Goal: Answer question/provide support: Share knowledge or assist other users

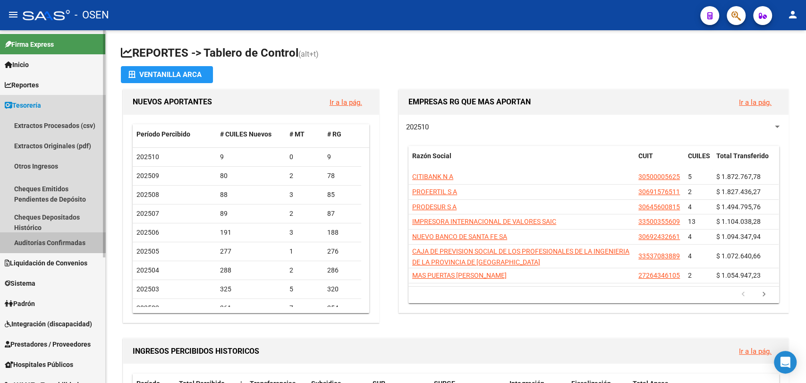
click at [54, 238] on link "Auditorías Confirmadas" at bounding box center [52, 242] width 105 height 20
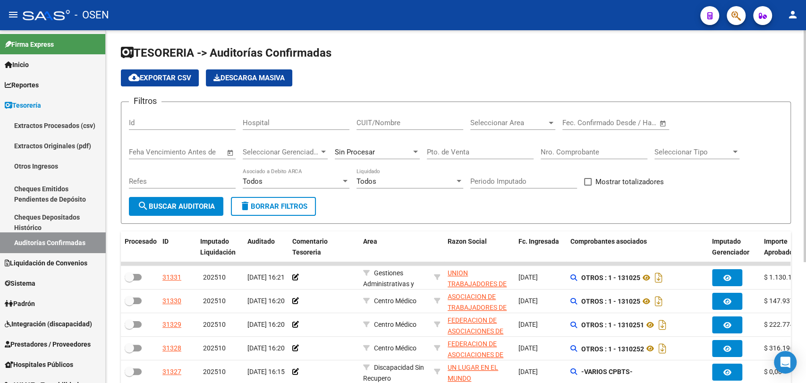
click at [385, 118] on div "CUIT/Nombre" at bounding box center [409, 119] width 107 height 20
click at [514, 119] on span "Seleccionar Area" at bounding box center [508, 122] width 76 height 8
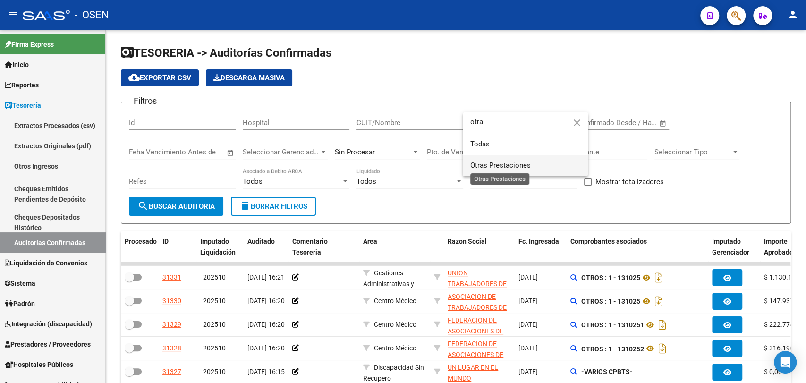
type input "otra"
click at [502, 162] on span "Otras Prestaciones" at bounding box center [500, 165] width 60 height 8
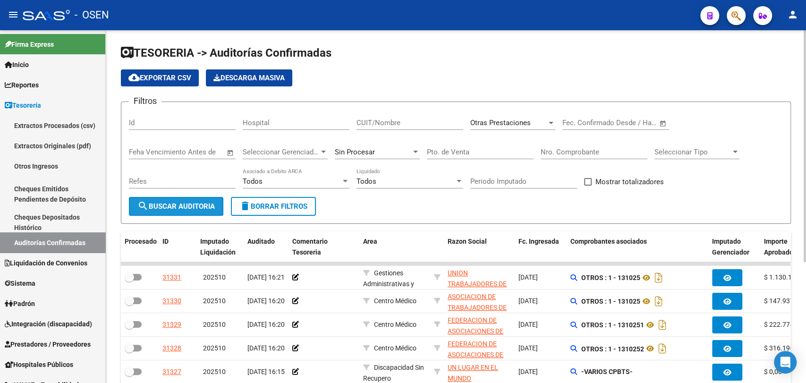
click at [181, 209] on span "search Buscar Auditoria" at bounding box center [175, 206] width 77 height 8
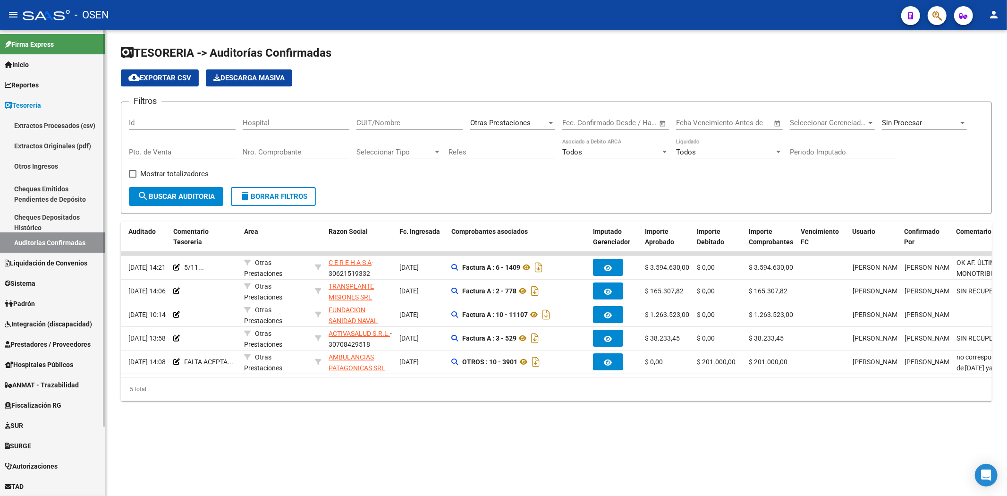
scroll to position [81, 0]
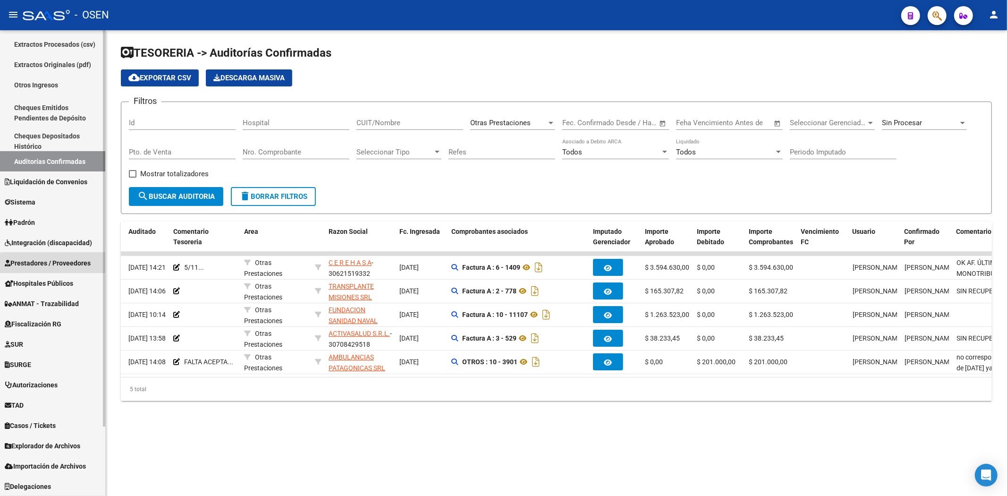
click at [65, 265] on span "Prestadores / Proveedores" at bounding box center [48, 263] width 86 height 10
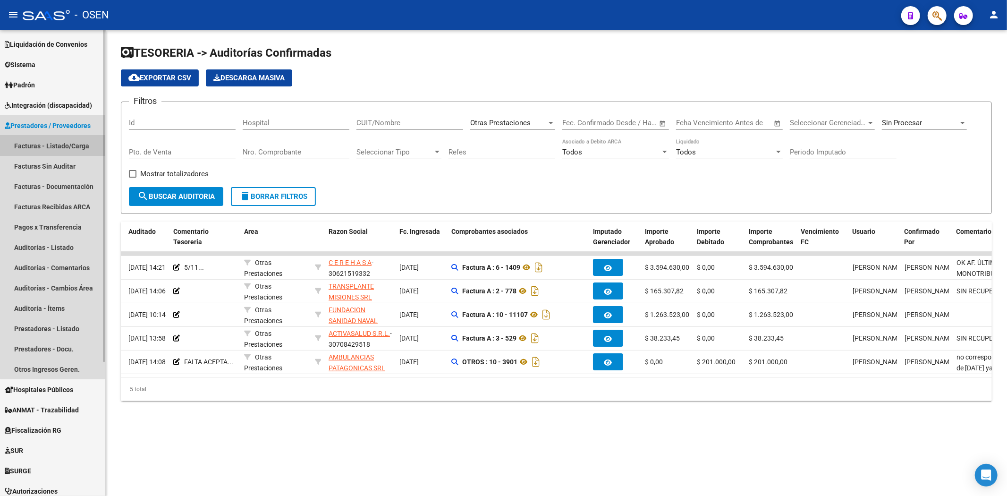
click at [52, 144] on link "Facturas - Listado/Carga" at bounding box center [52, 145] width 105 height 20
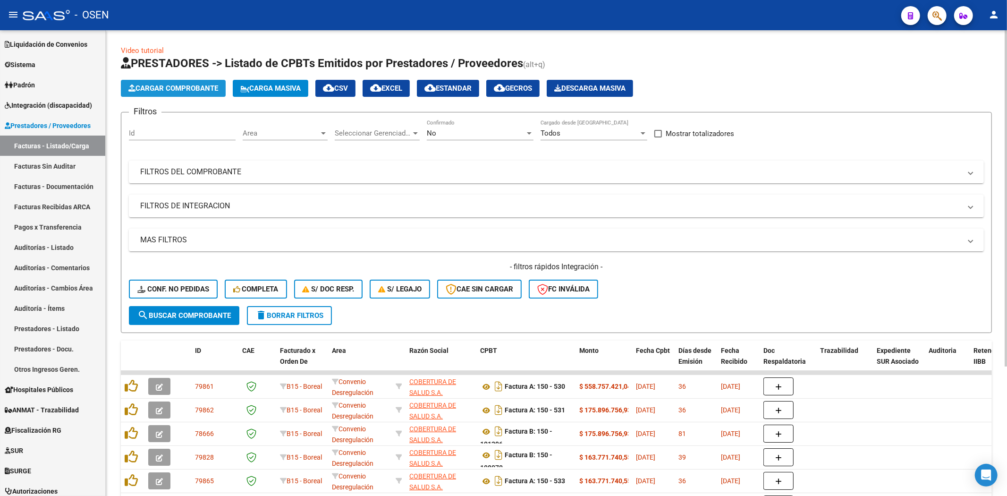
click at [172, 92] on span "Cargar Comprobante" at bounding box center [173, 88] width 90 height 8
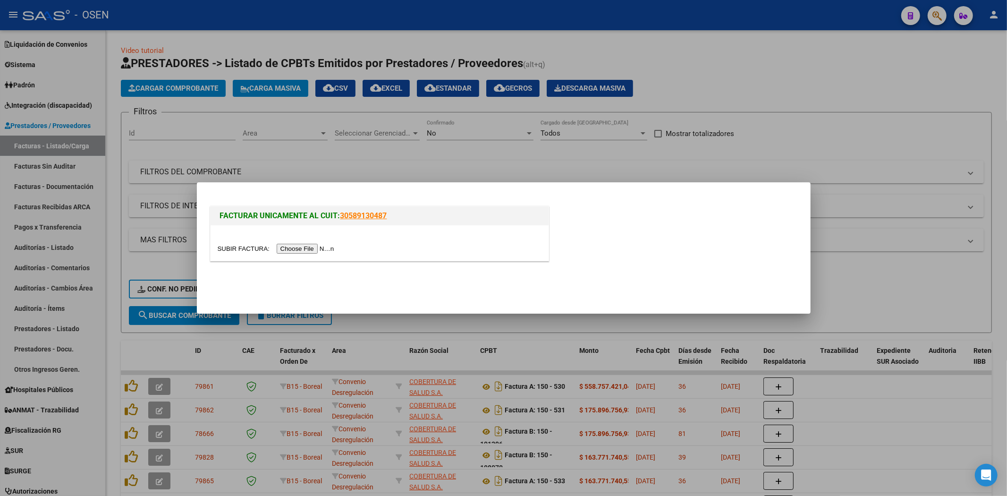
click at [303, 251] on input "file" at bounding box center [277, 249] width 119 height 10
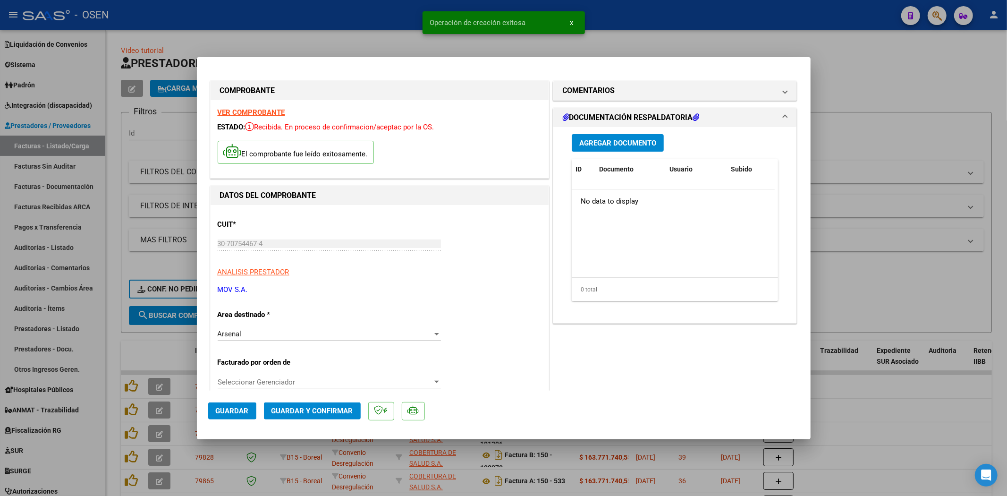
scroll to position [175, 0]
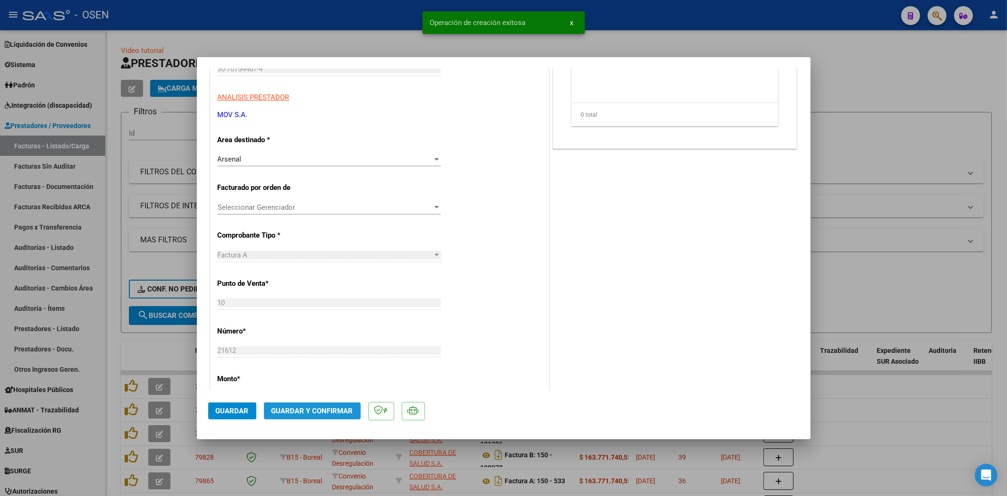
click at [308, 382] on button "Guardar y Confirmar" at bounding box center [312, 410] width 97 height 17
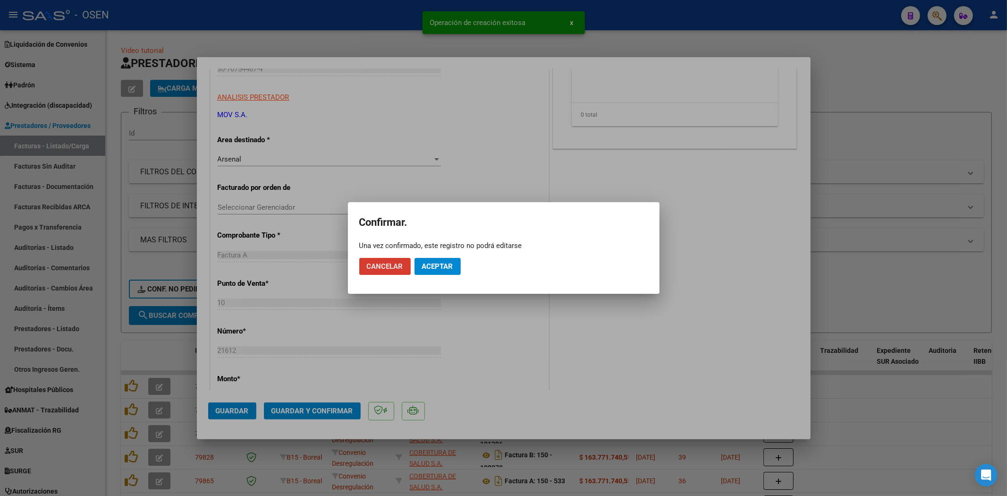
click at [444, 265] on span "Aceptar" at bounding box center [437, 266] width 31 height 8
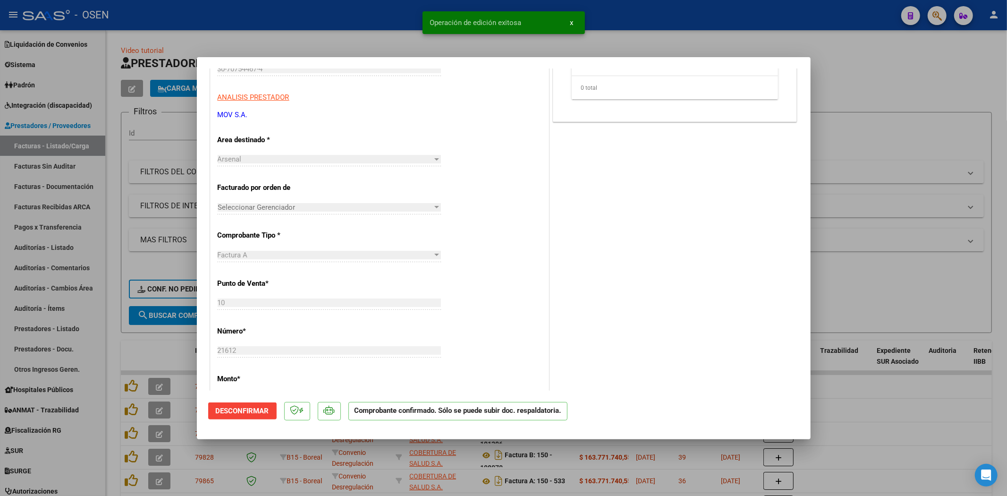
click at [78, 146] on div at bounding box center [503, 248] width 1007 height 496
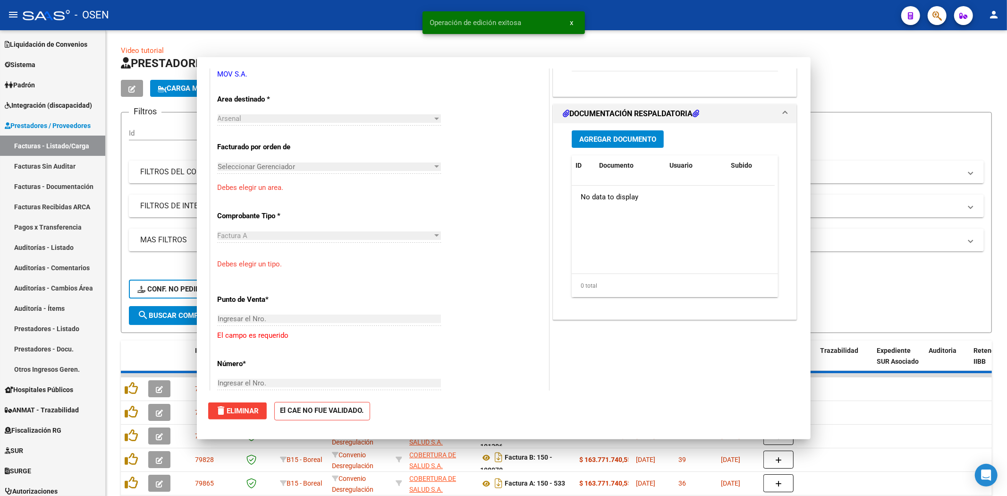
scroll to position [0, 0]
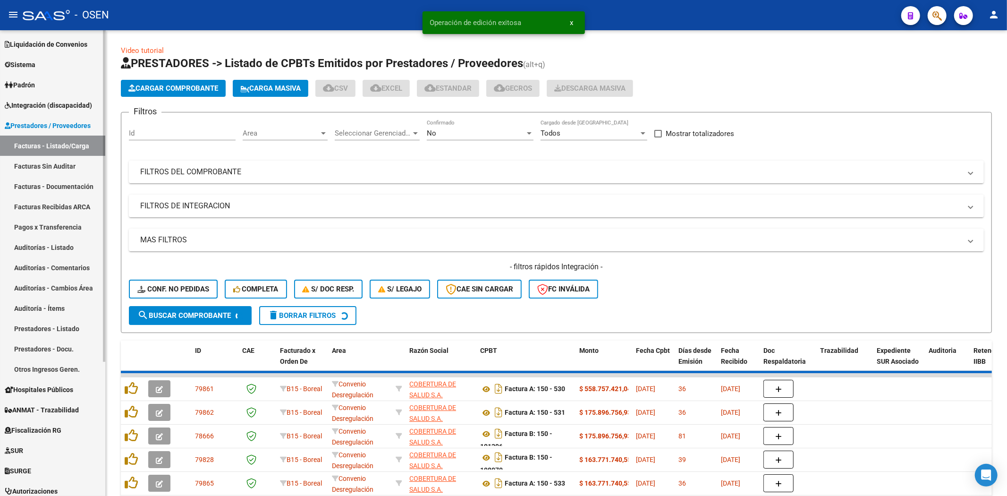
click at [78, 146] on link "Facturas - Listado/Carga" at bounding box center [52, 145] width 105 height 20
click at [190, 88] on span "Cargar Comprobante" at bounding box center [173, 88] width 90 height 8
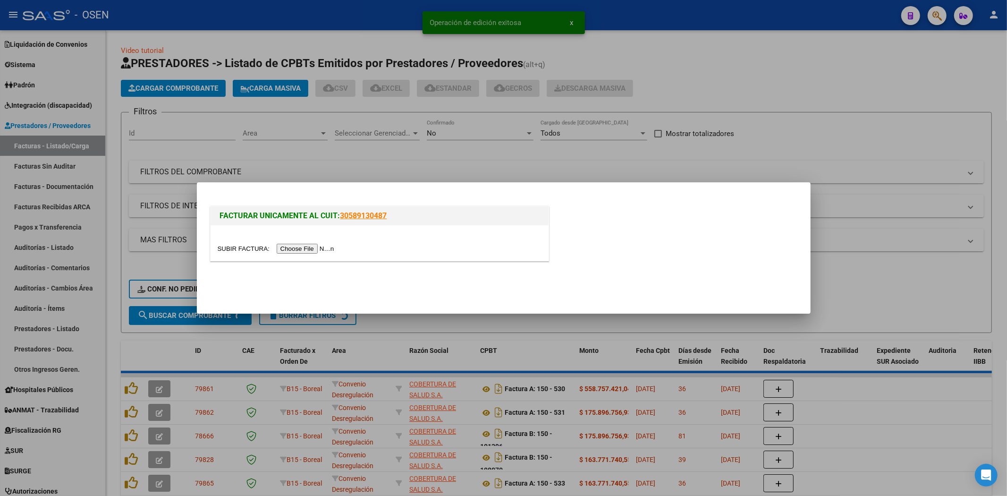
click at [284, 248] on input "file" at bounding box center [277, 249] width 119 height 10
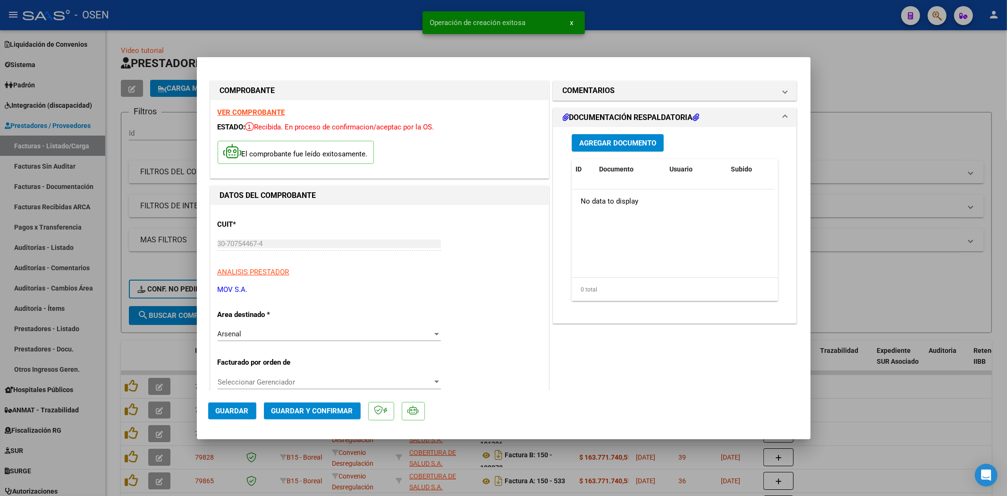
scroll to position [533, 0]
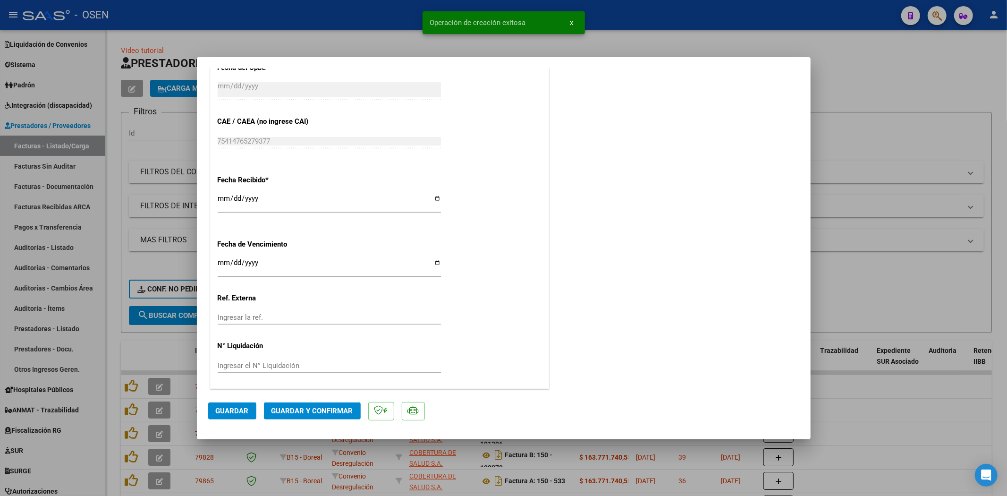
click at [317, 382] on span "Guardar y Confirmar" at bounding box center [312, 410] width 82 height 8
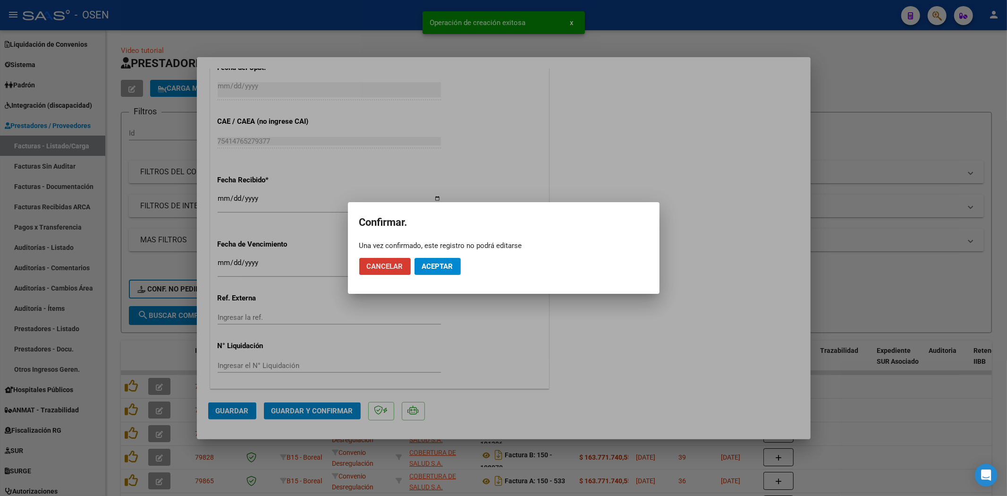
click at [444, 257] on mat-dialog-actions "Cancelar Aceptar" at bounding box center [503, 266] width 289 height 32
click at [442, 265] on span "Aceptar" at bounding box center [437, 266] width 31 height 8
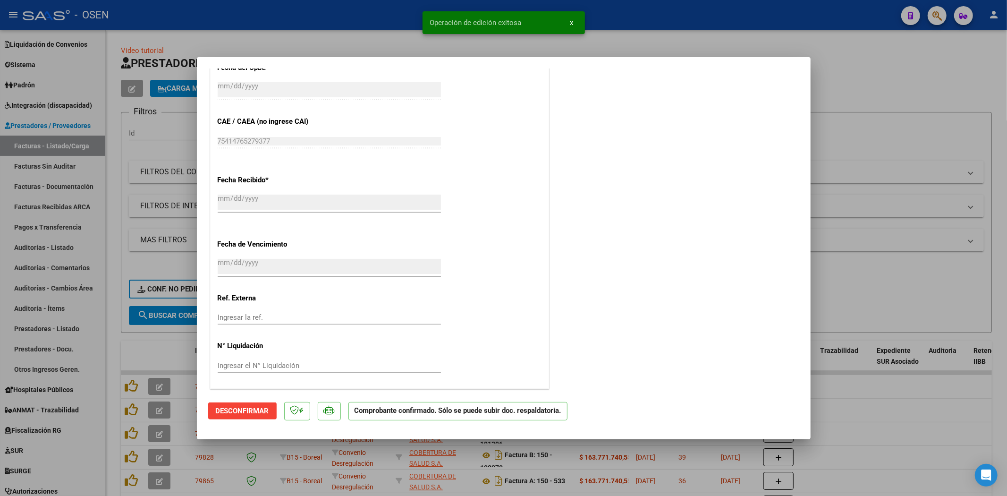
click at [48, 241] on div at bounding box center [503, 248] width 1007 height 496
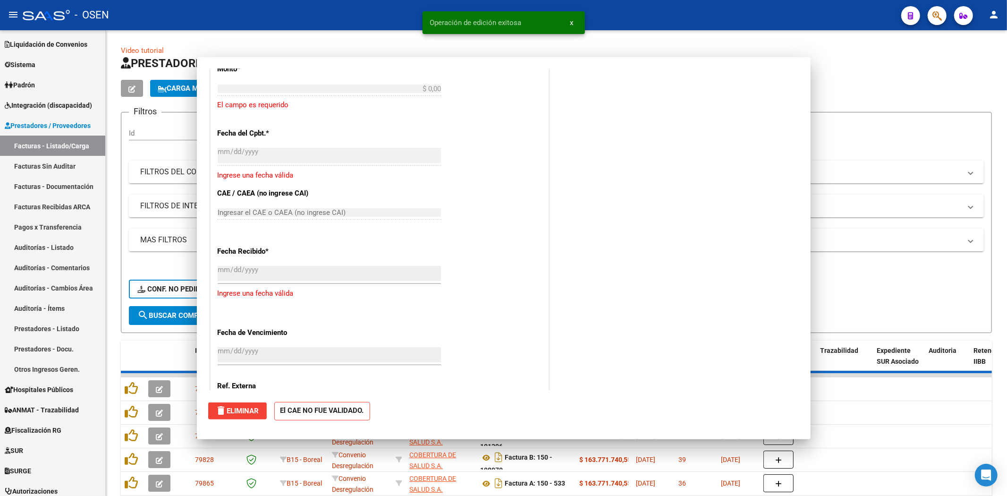
scroll to position [0, 0]
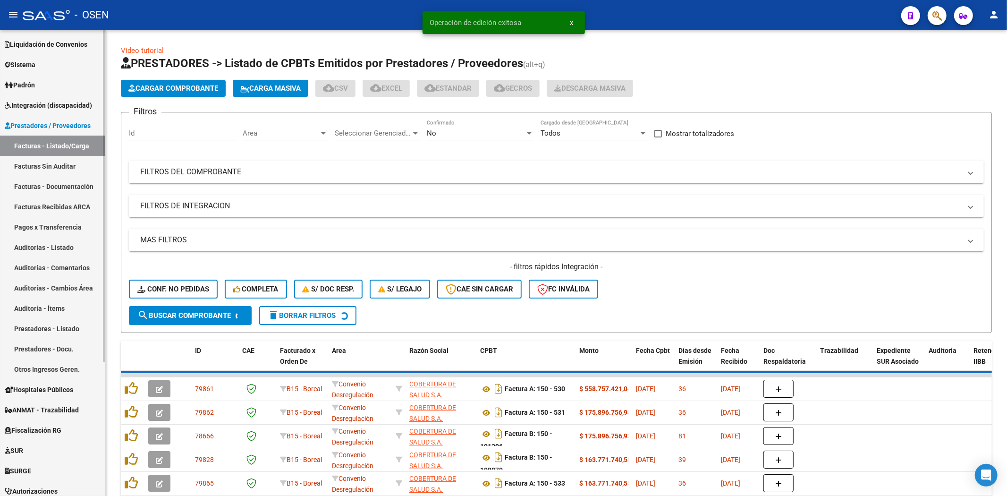
click at [53, 249] on link "Auditorías - Listado" at bounding box center [52, 247] width 105 height 20
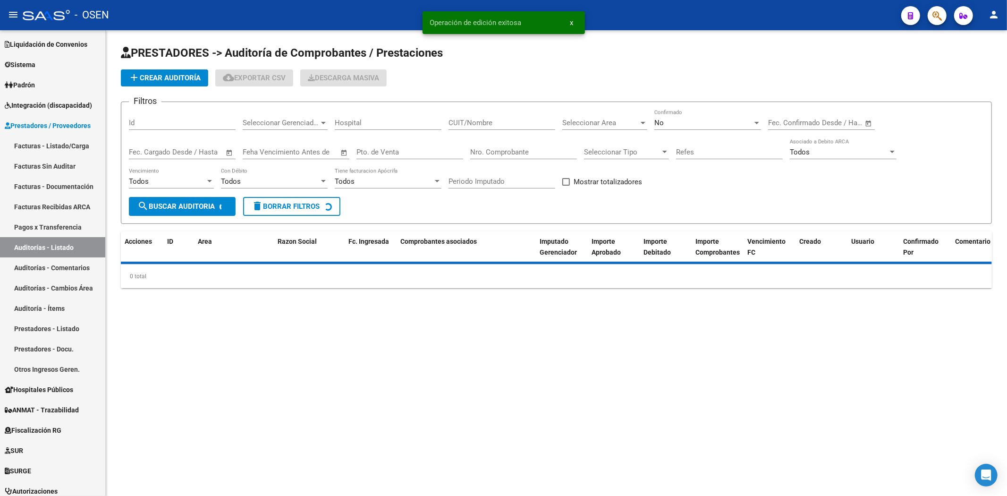
click at [169, 72] on button "add Crear Auditoría" at bounding box center [164, 77] width 87 height 17
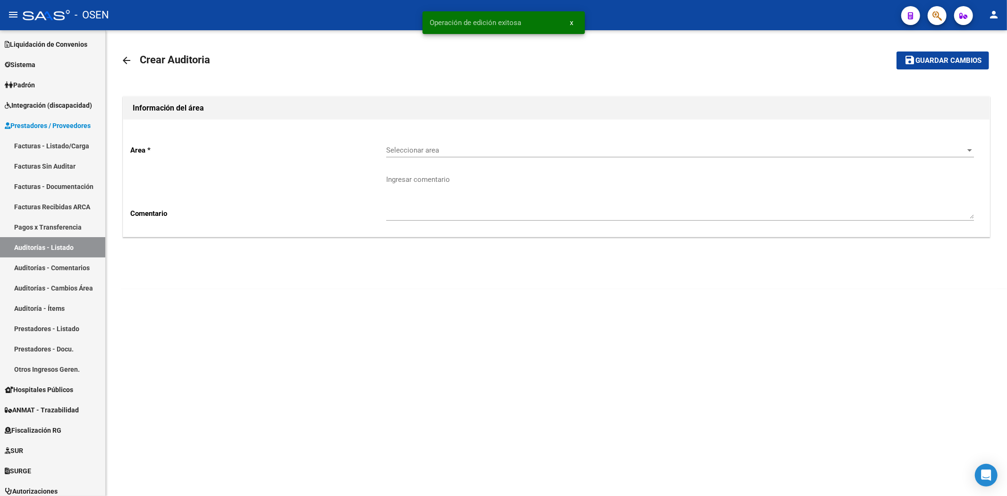
click at [500, 146] on span "Seleccionar area" at bounding box center [675, 150] width 579 height 8
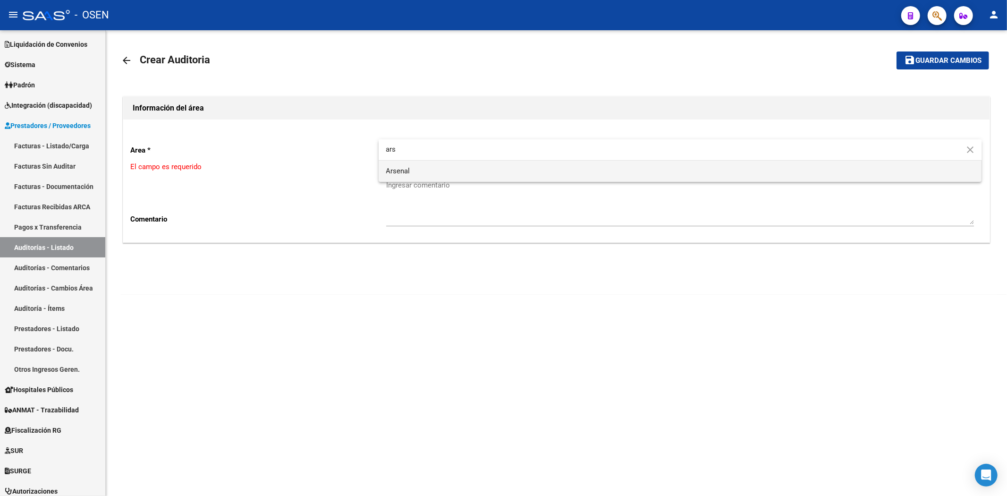
type input "ars"
click at [460, 173] on span "Arsenal" at bounding box center [680, 170] width 588 height 21
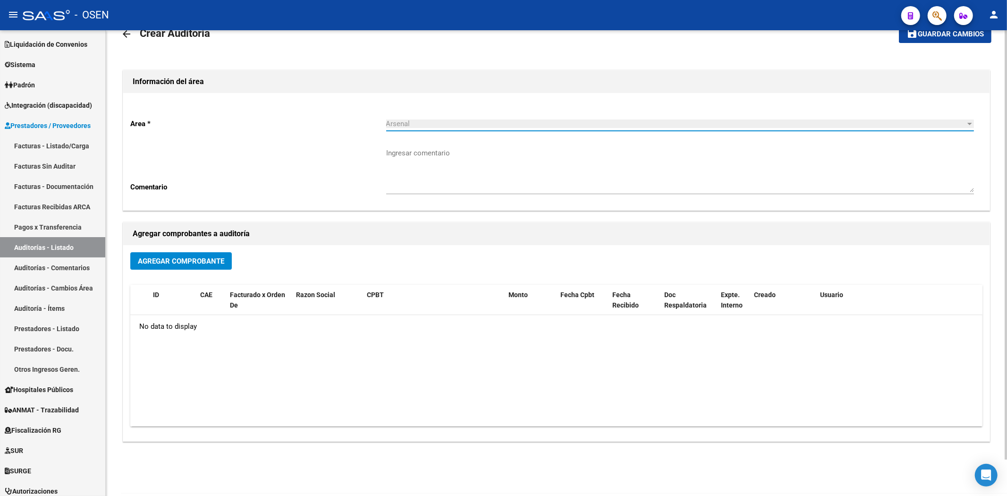
scroll to position [39, 0]
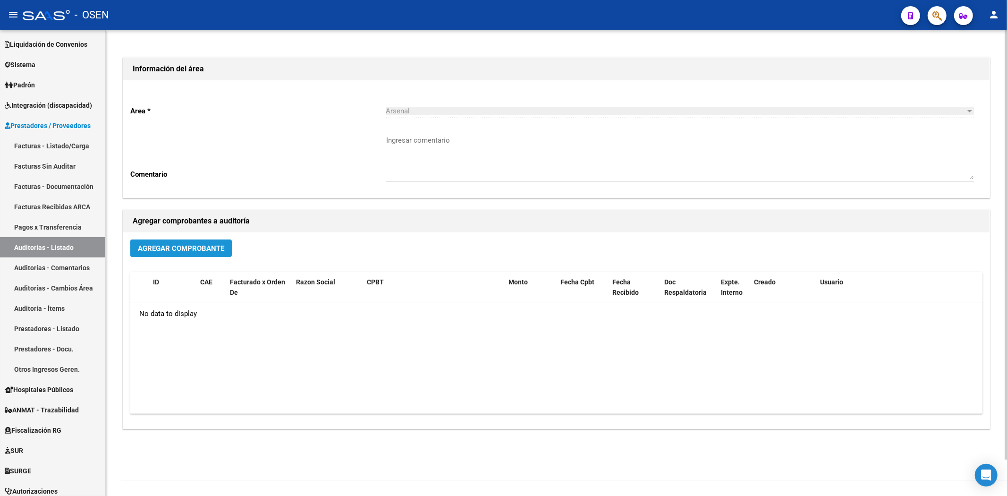
click at [186, 249] on span "Agregar Comprobante" at bounding box center [181, 248] width 86 height 8
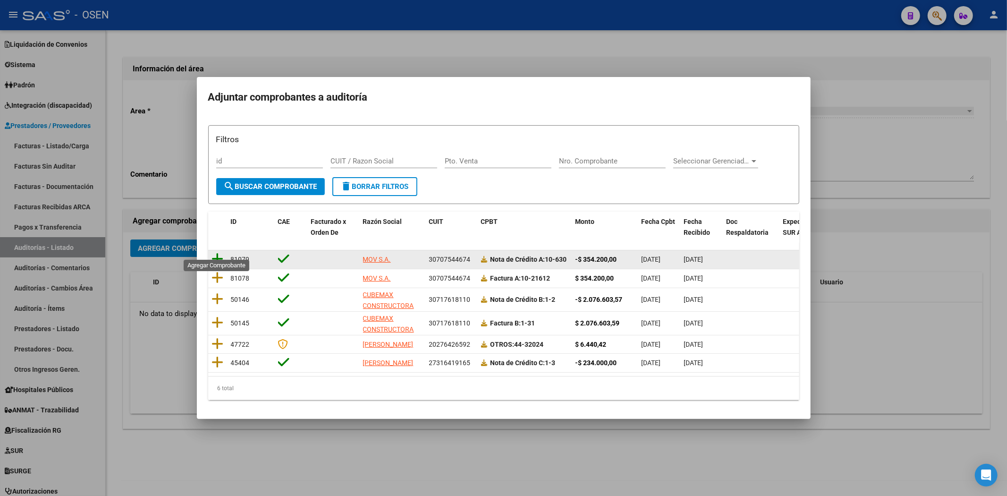
click at [218, 252] on icon at bounding box center [218, 258] width 12 height 13
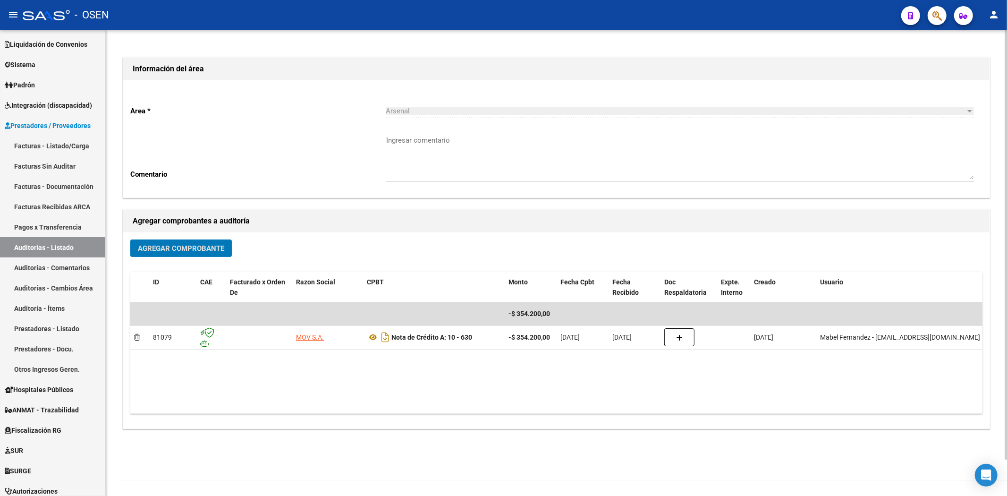
click at [162, 250] on span "Agregar Comprobante" at bounding box center [181, 248] width 86 height 8
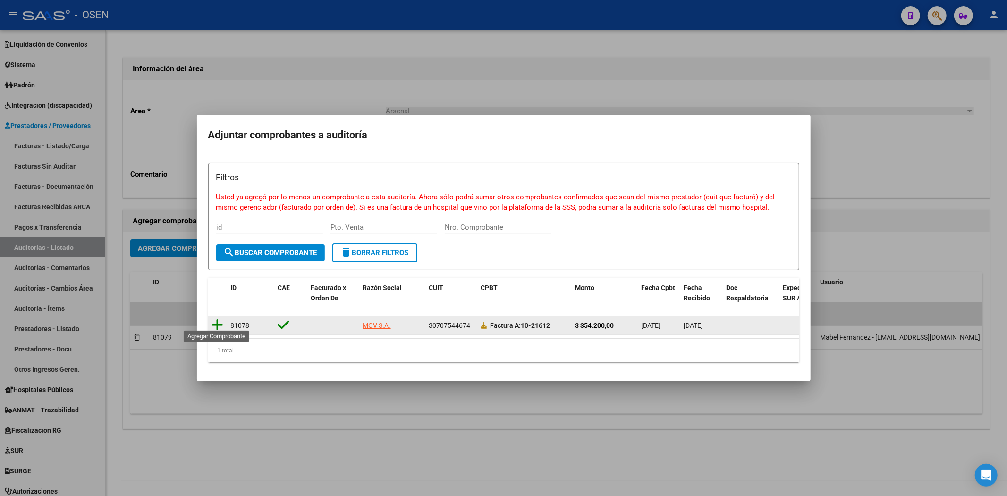
click at [219, 319] on icon at bounding box center [218, 324] width 12 height 13
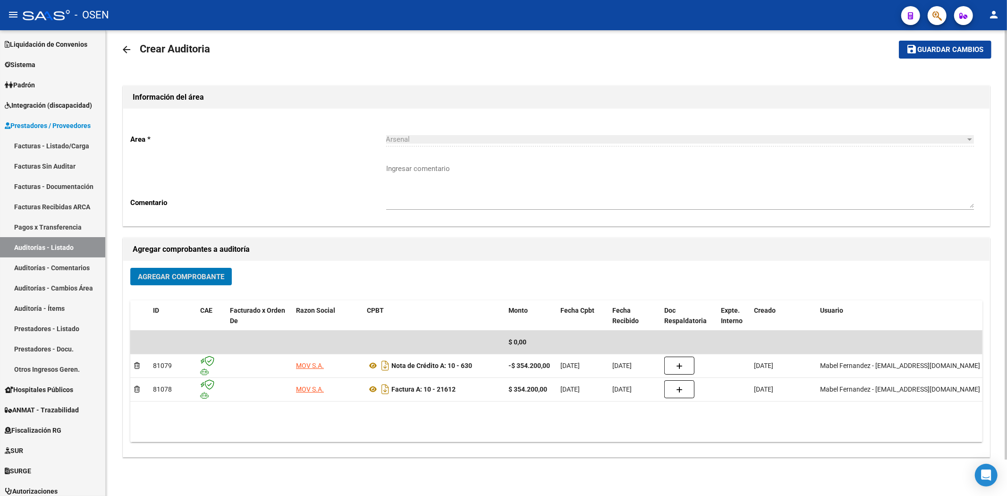
scroll to position [0, 0]
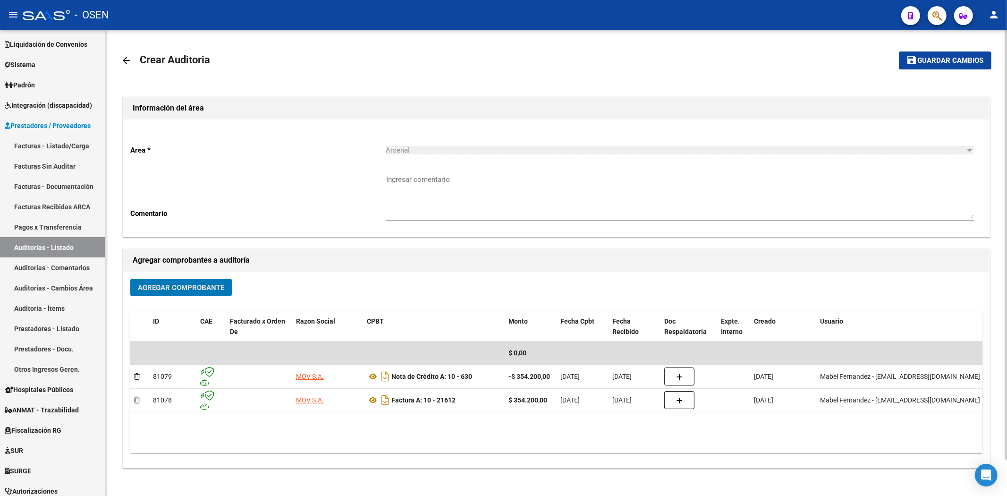
click at [805, 55] on button "save Guardar cambios" at bounding box center [945, 59] width 93 height 17
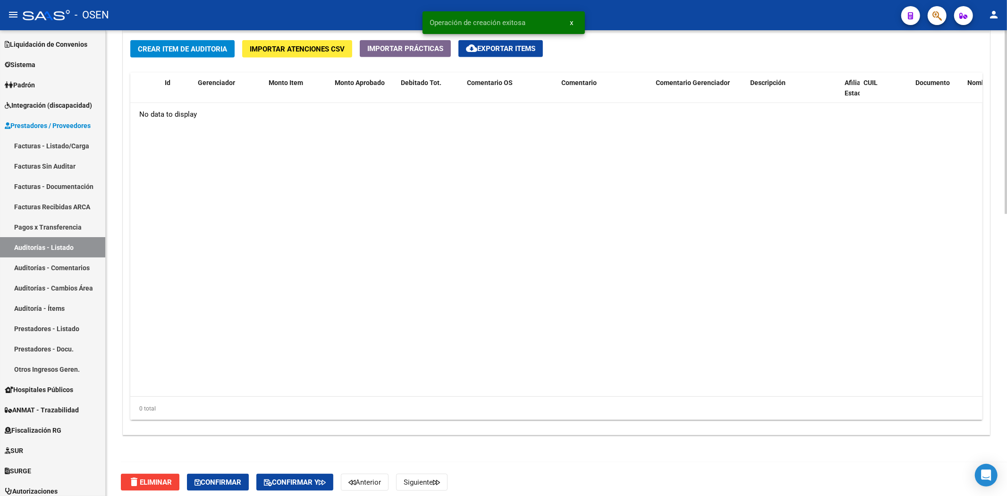
scroll to position [715, 0]
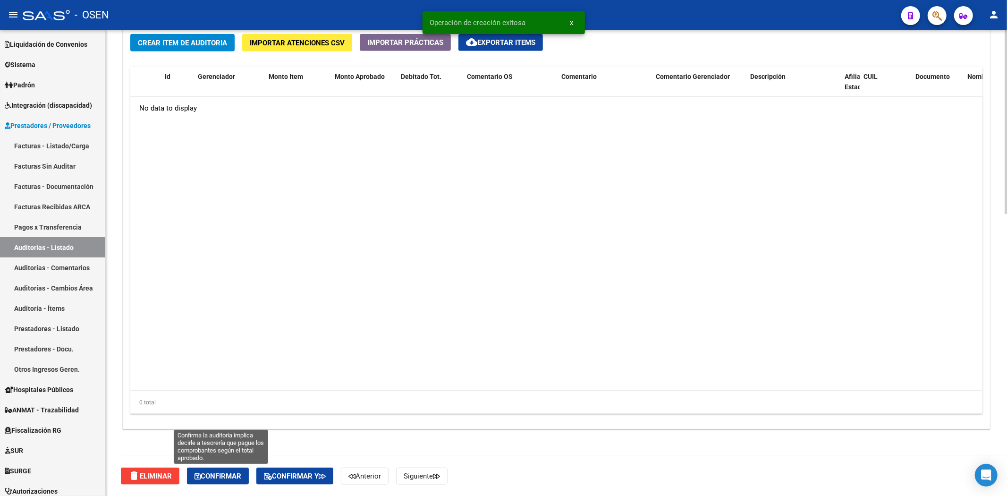
click at [228, 382] on span "Confirmar" at bounding box center [217, 475] width 47 height 8
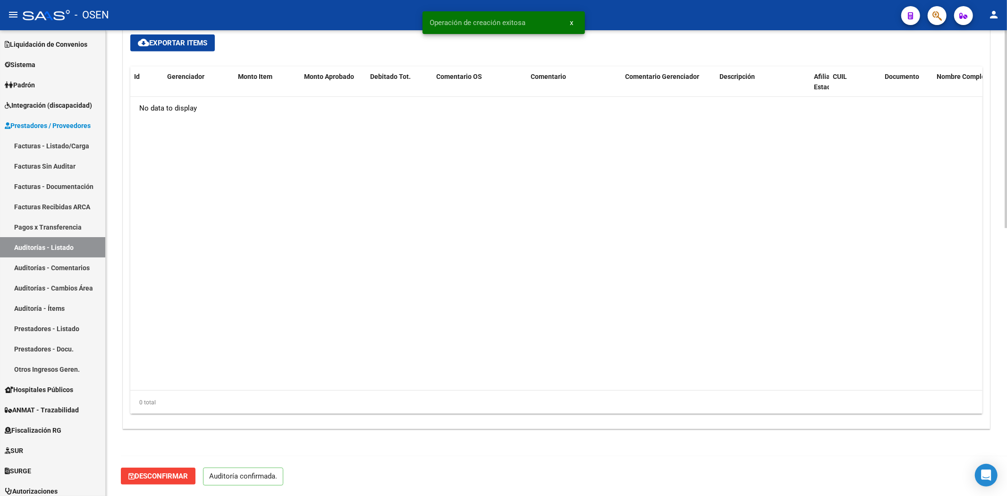
scroll to position [631, 0]
type input "202510"
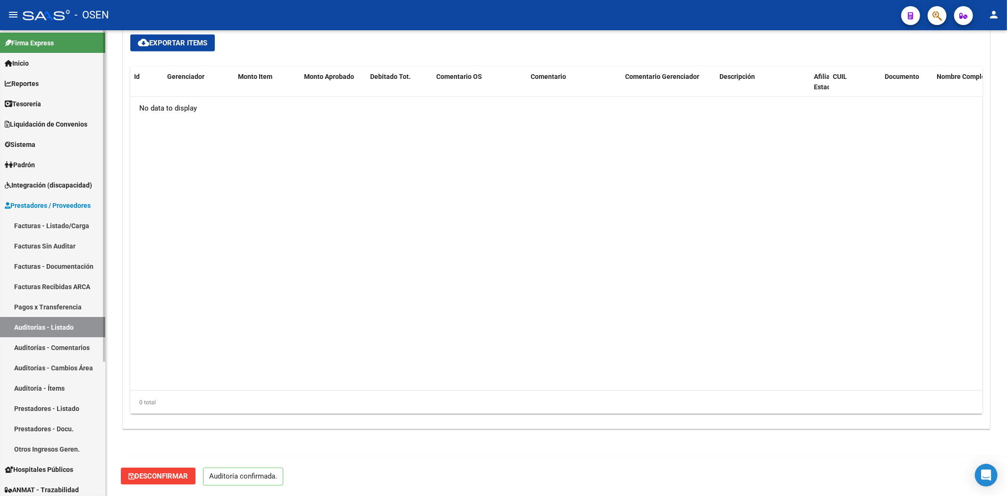
scroll to position [0, 0]
click at [20, 106] on span "Tesorería" at bounding box center [23, 105] width 36 height 10
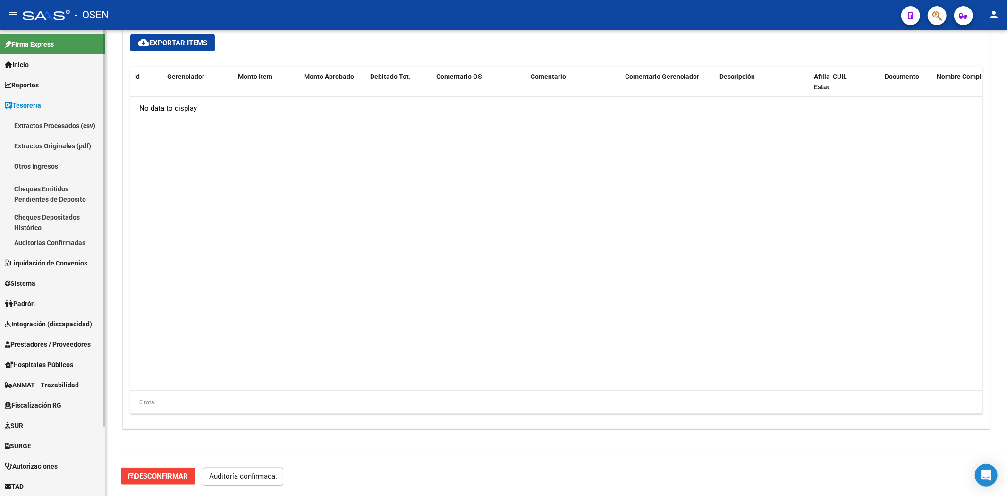
click at [59, 245] on link "Auditorías Confirmadas" at bounding box center [52, 242] width 105 height 20
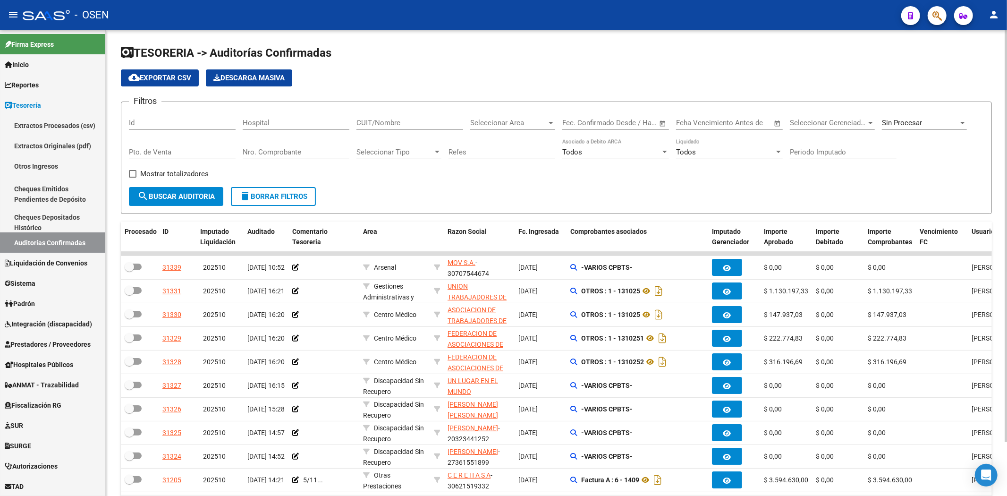
click at [299, 151] on input "Nro. Comprobante" at bounding box center [296, 152] width 107 height 8
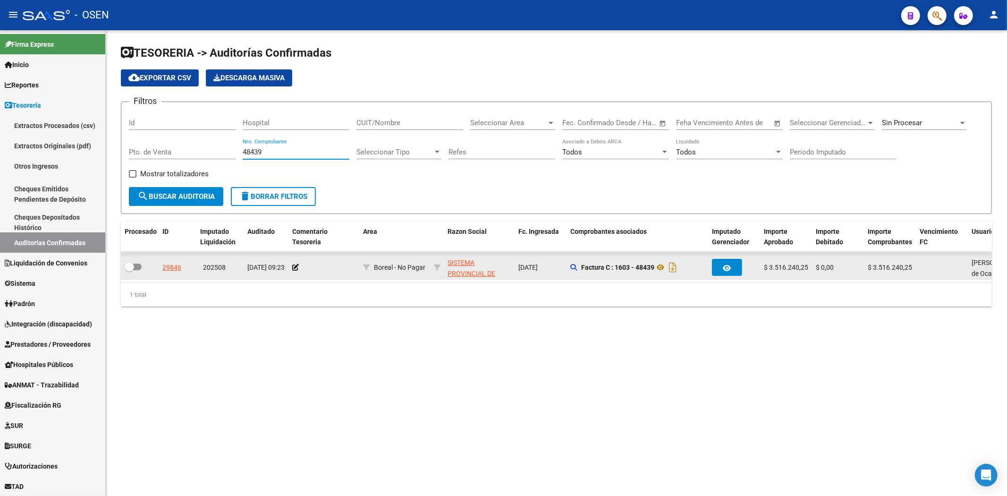
type input "48439"
click at [296, 270] on app-comentario-tesoreria at bounding box center [295, 267] width 7 height 8
click at [295, 268] on icon at bounding box center [295, 267] width 7 height 7
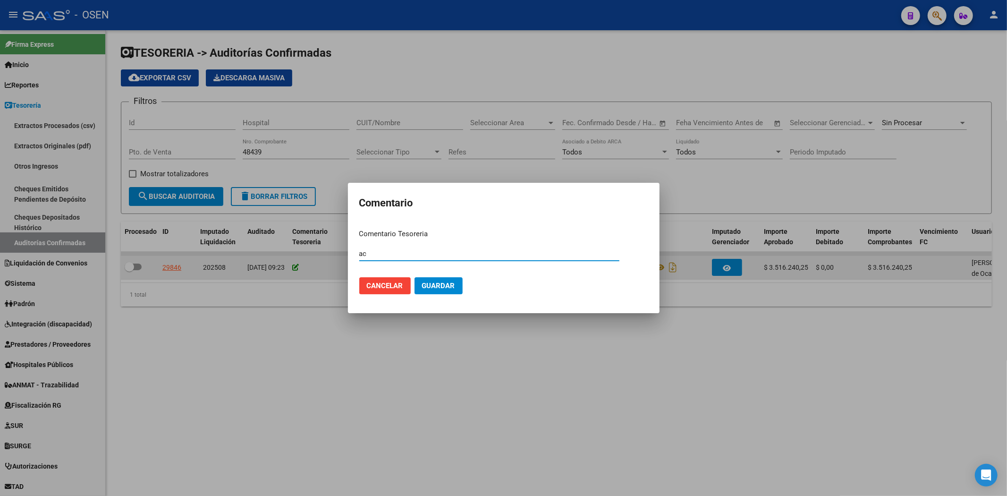
type input "a"
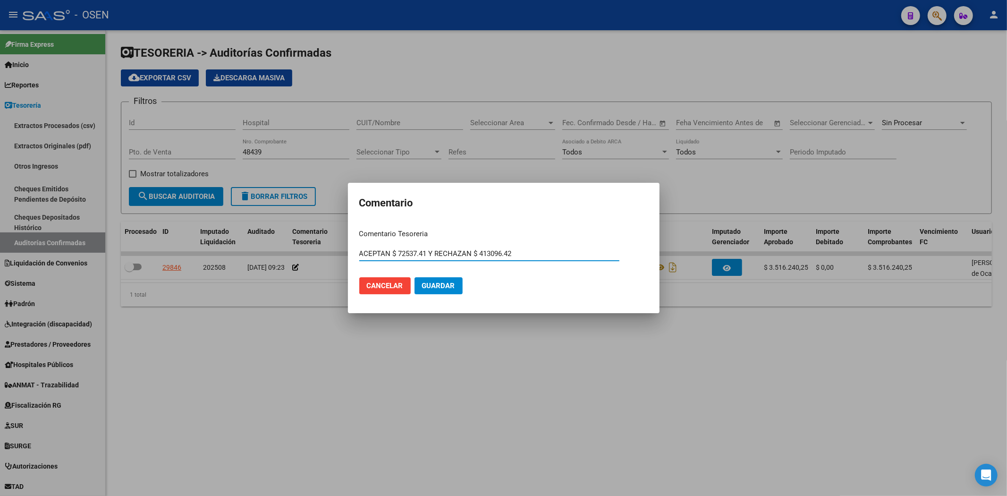
type input "ACEPTAN $ 72537.41 Y RECHAZAN $ 413096.42"
click at [444, 284] on span "Guardar" at bounding box center [438, 285] width 33 height 8
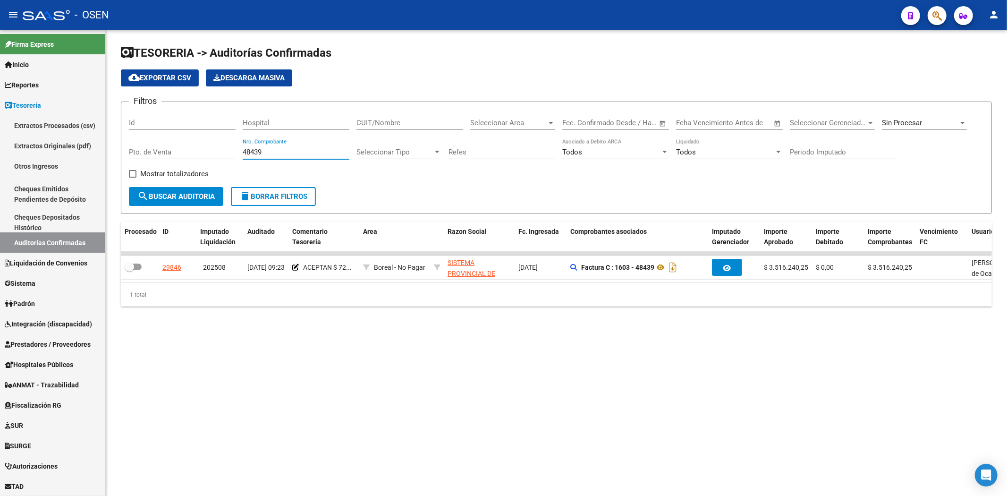
drag, startPoint x: 272, startPoint y: 156, endPoint x: 150, endPoint y: 151, distance: 121.9
click at [150, 152] on div "Filtros Id Hospital CUIT/Nombre Seleccionar Area Seleccionar Area Fecha inicio …" at bounding box center [556, 147] width 855 height 77
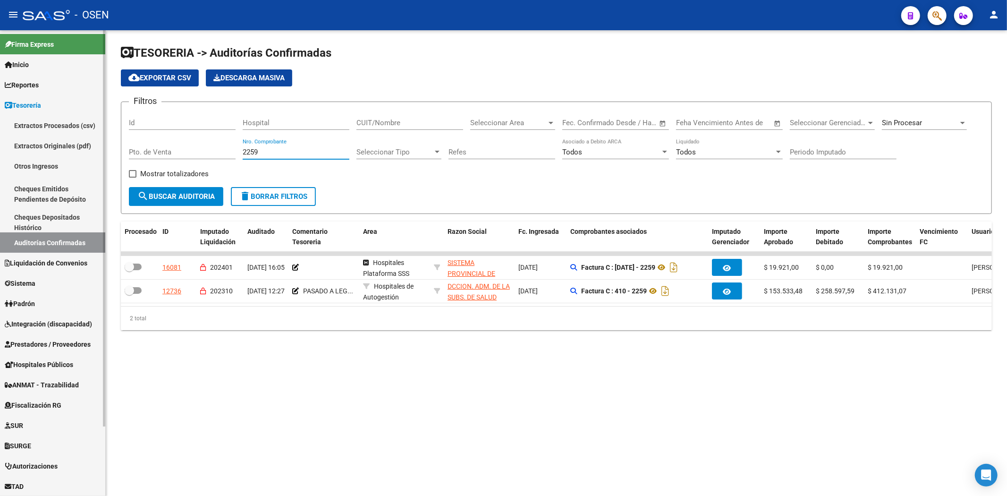
type input "2259"
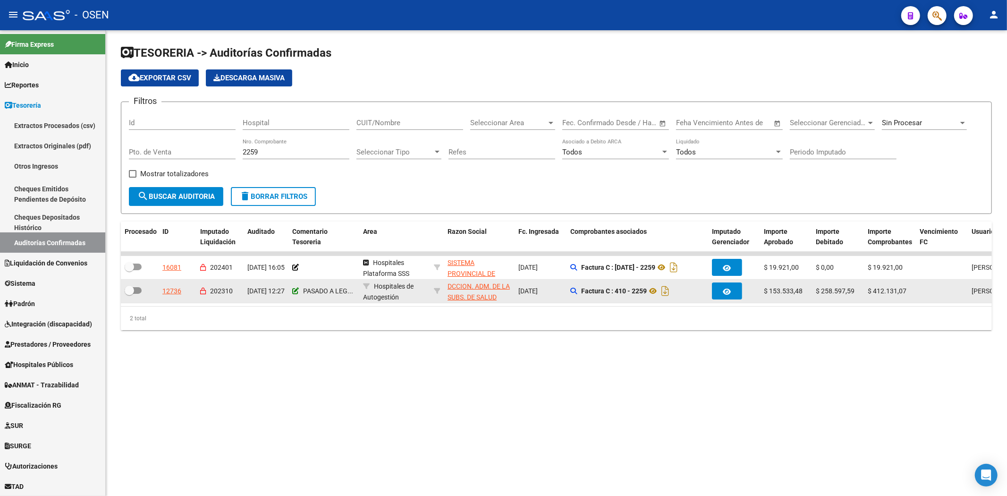
click at [296, 289] on icon at bounding box center [295, 290] width 7 height 7
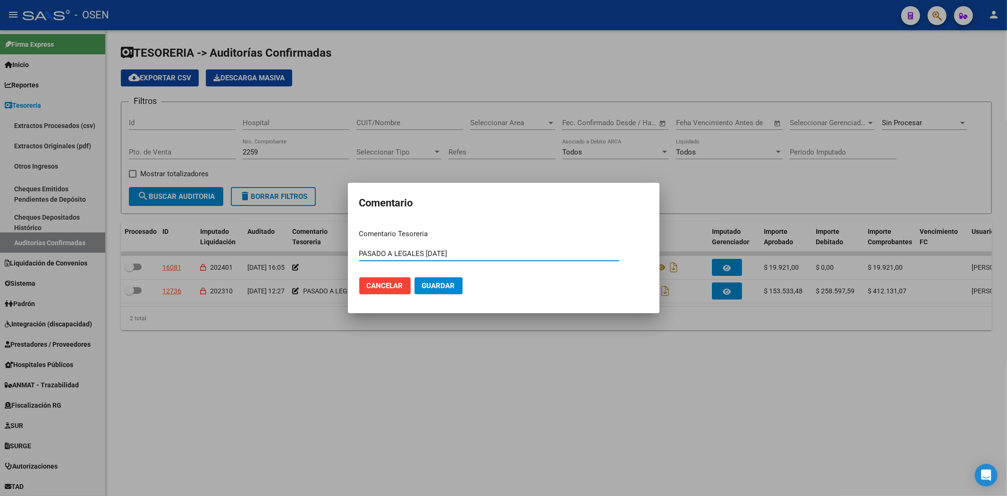
drag, startPoint x: 354, startPoint y: 252, endPoint x: 359, endPoint y: 256, distance: 6.0
click at [357, 253] on mat-dialog-content "Comentario Tesoreria PASADO A LEGALES [DATE] Ingresar el comentario Cancelar Gu…" at bounding box center [503, 261] width 311 height 80
click at [359, 256] on input "PASADO A LEGALES [DATE]" at bounding box center [489, 253] width 260 height 8
click at [418, 255] on input "DEBITO ACEPTADO NC 8010 PASADO A LEGALES [DATE]" at bounding box center [489, 253] width 260 height 8
type input "DEBITO TOTAL ACEPTADO NC 8010 PASADO A LEGALES [DATE]"
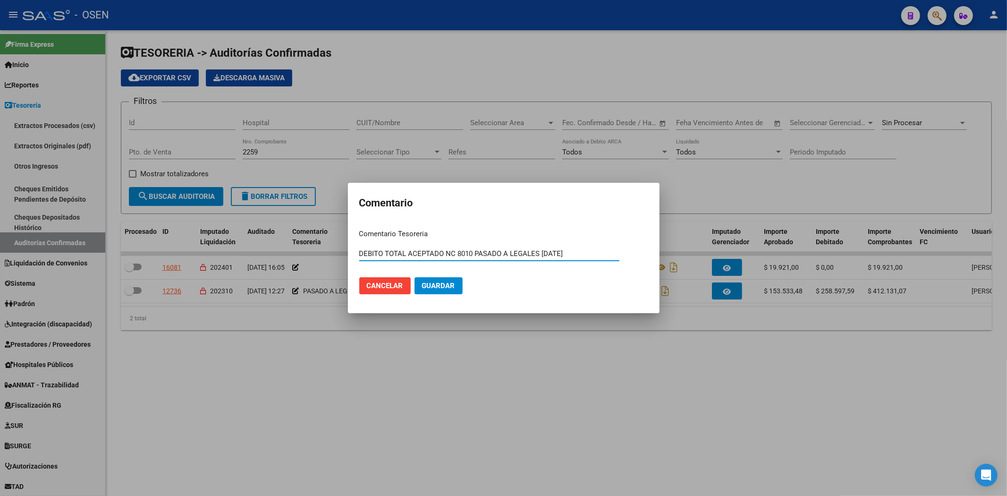
click at [414, 277] on button "Guardar" at bounding box center [438, 285] width 48 height 17
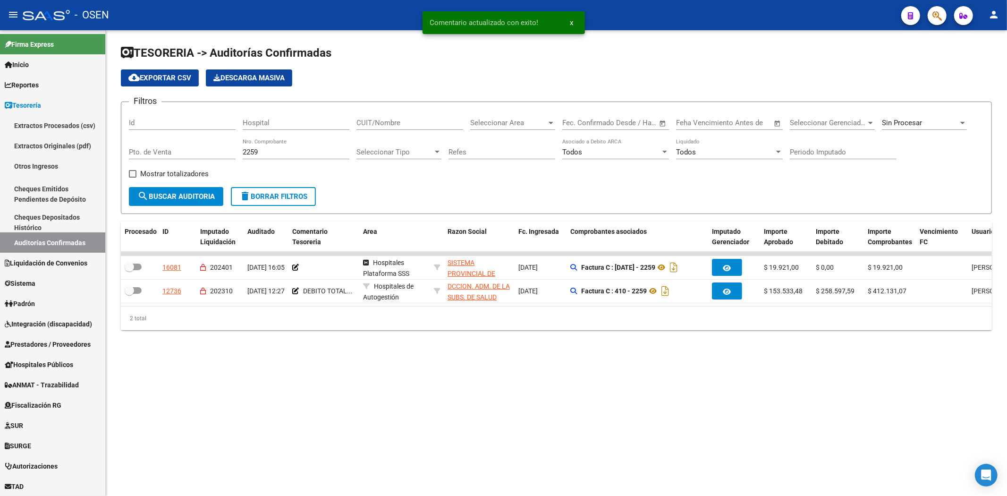
drag, startPoint x: 639, startPoint y: 305, endPoint x: 690, endPoint y: 314, distance: 51.4
click at [690, 314] on div "Procesado ID Imputado Liquidación Auditado Comentario Tesoreria Area Razon Soci…" at bounding box center [556, 275] width 871 height 109
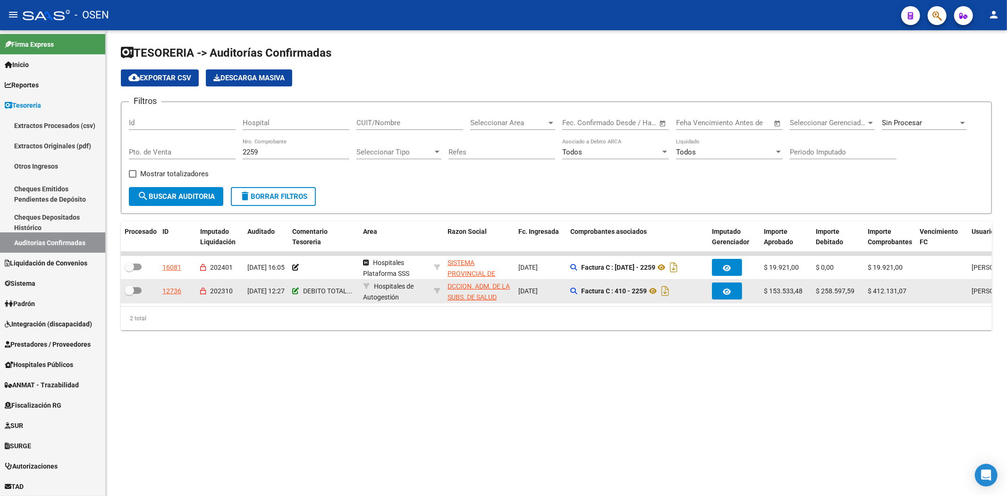
click at [294, 291] on icon at bounding box center [295, 290] width 7 height 7
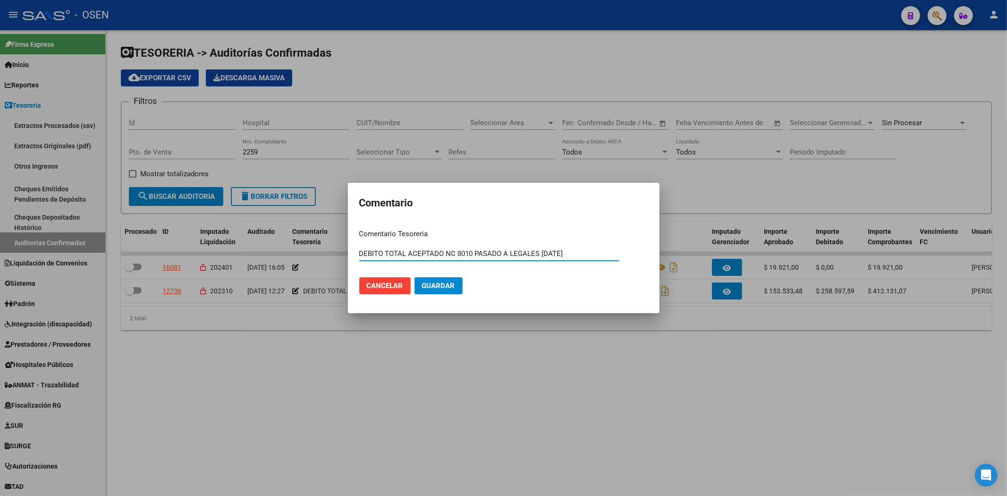
click at [407, 253] on input "DEBITO TOTAL ACEPTADO NC 8010 PASADO A LEGALES [DATE]" at bounding box center [489, 253] width 260 height 8
drag, startPoint x: 407, startPoint y: 253, endPoint x: 385, endPoint y: 252, distance: 22.2
click at [385, 252] on input "DEBITO TOTAL ACEPTADO NC 8010 PASADO A LEGALES [DATE]" at bounding box center [489, 253] width 260 height 8
type input "DEBITO $ 258597.59 ACEPTADO NC 8010 PASADO A LEGALES [DATE]"
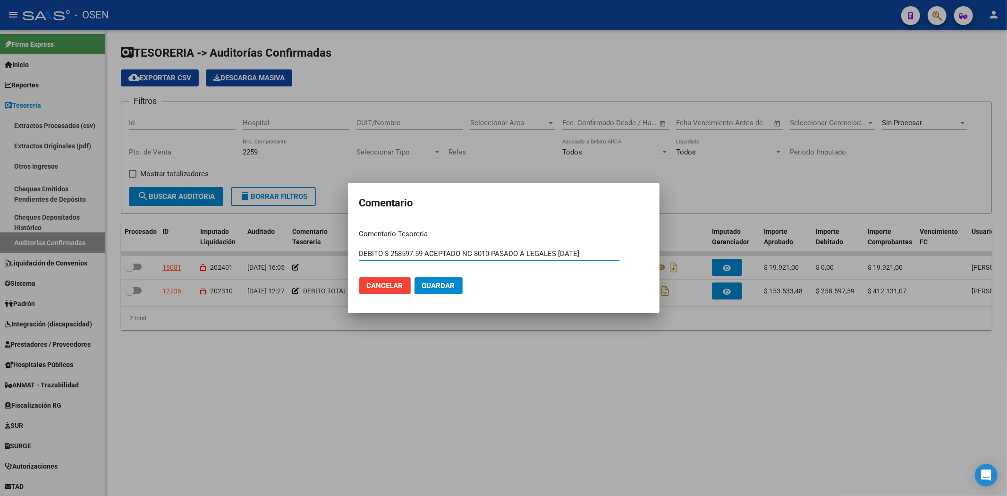
click at [414, 277] on button "Guardar" at bounding box center [438, 285] width 48 height 17
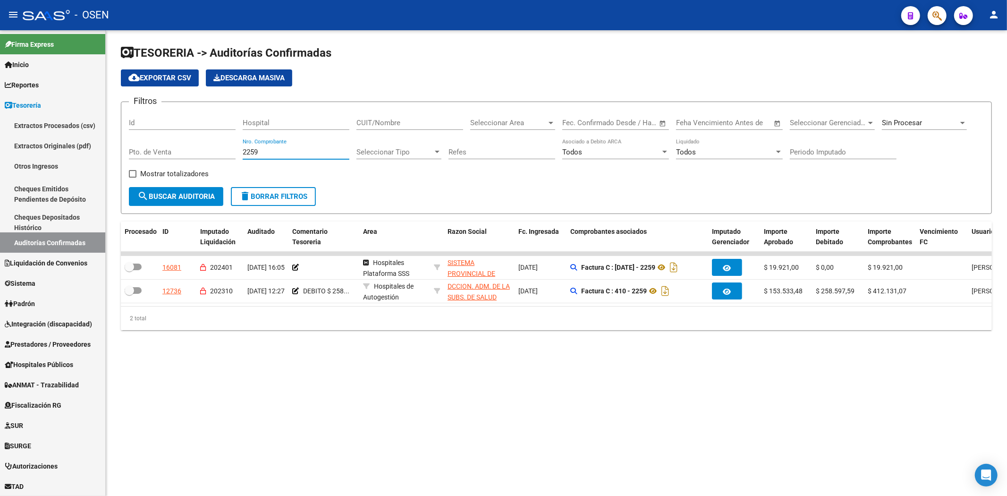
drag, startPoint x: 269, startPoint y: 149, endPoint x: 267, endPoint y: 156, distance: 6.9
click at [267, 156] on input "2259" at bounding box center [296, 152] width 107 height 8
drag, startPoint x: 264, startPoint y: 151, endPoint x: 172, endPoint y: 160, distance: 92.9
click at [174, 160] on div "Filtros Id Hospital CUIT/Nombre Seleccionar Area Seleccionar Area Fecha inicio …" at bounding box center [556, 147] width 855 height 77
drag, startPoint x: 257, startPoint y: 156, endPoint x: 82, endPoint y: 152, distance: 175.1
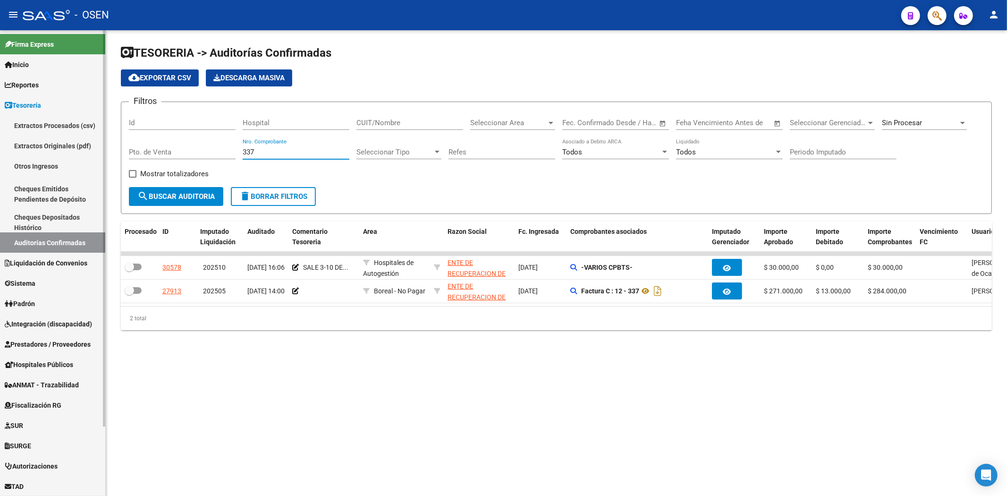
click at [84, 152] on mat-sidenav-container "Firma Express Inicio Calendario SSS Instructivos Contacto OS Reportes Tablero d…" at bounding box center [503, 262] width 1007 height 465
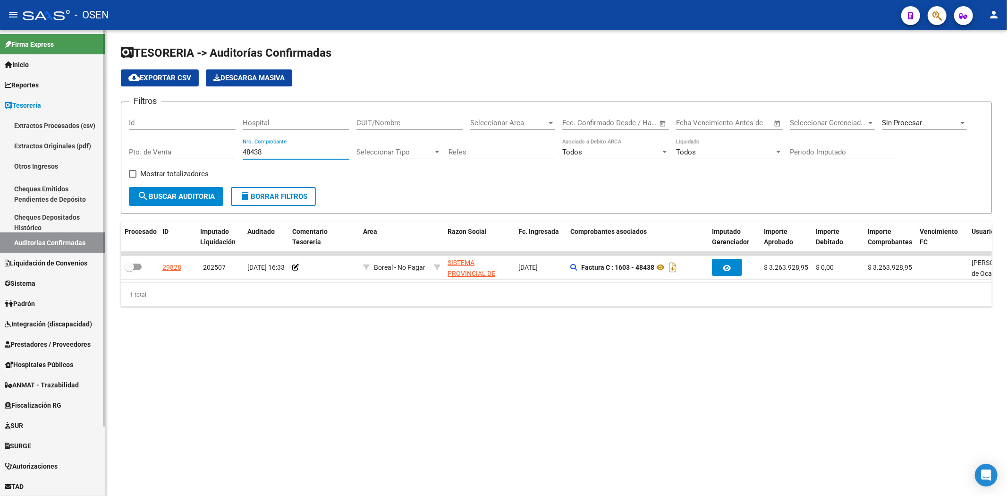
type input "48438"
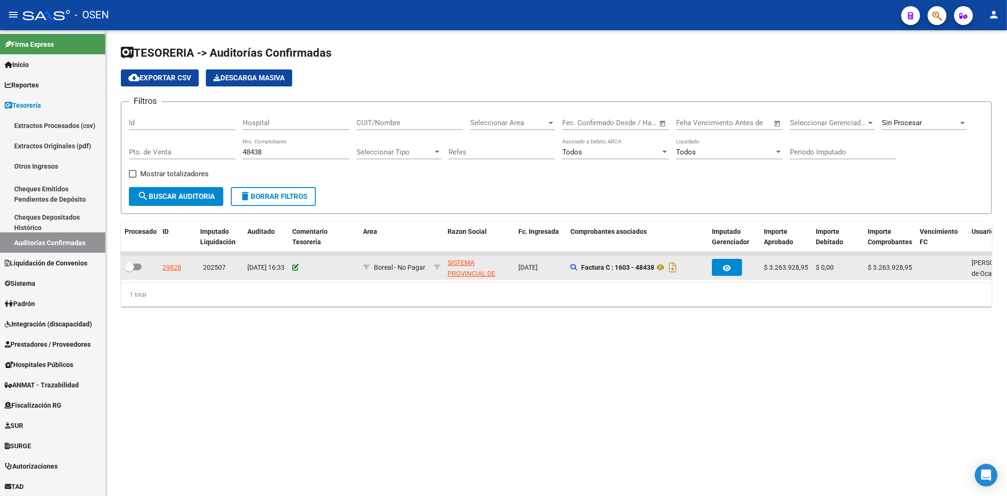
click at [294, 267] on icon at bounding box center [295, 267] width 7 height 7
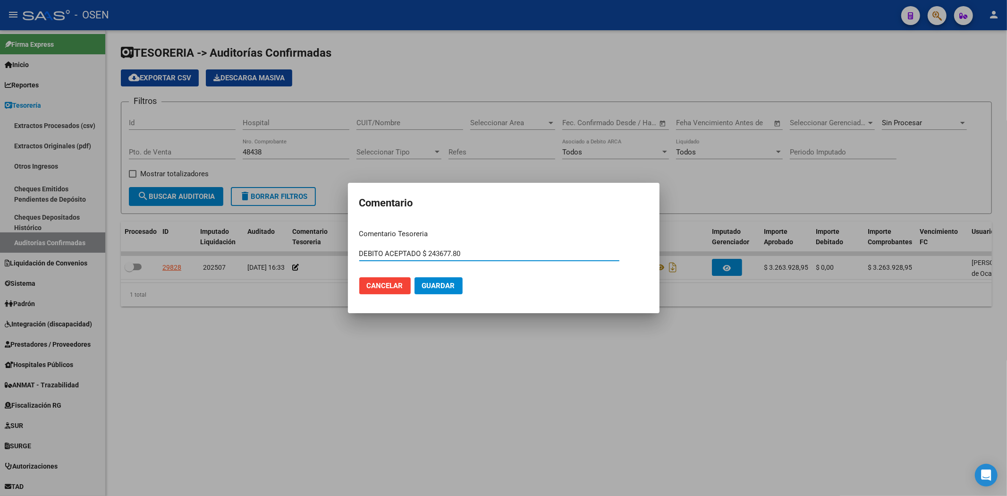
type input "DEBITO ACEPTADO $ 243677.80"
click at [414, 277] on button "Guardar" at bounding box center [438, 285] width 48 height 17
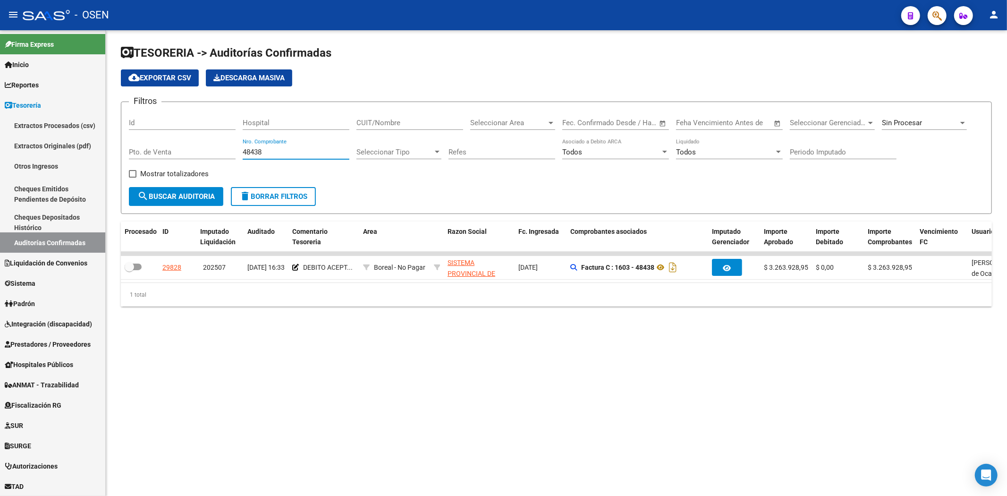
drag, startPoint x: 281, startPoint y: 154, endPoint x: 116, endPoint y: 152, distance: 165.7
click at [116, 153] on div "TESORERIA -> Auditorías Confirmadas cloud_download Exportar CSV Descarga Masiva…" at bounding box center [556, 183] width 901 height 306
click at [436, 123] on input "CUIT/Nombre" at bounding box center [409, 122] width 107 height 8
type input "SALTA"
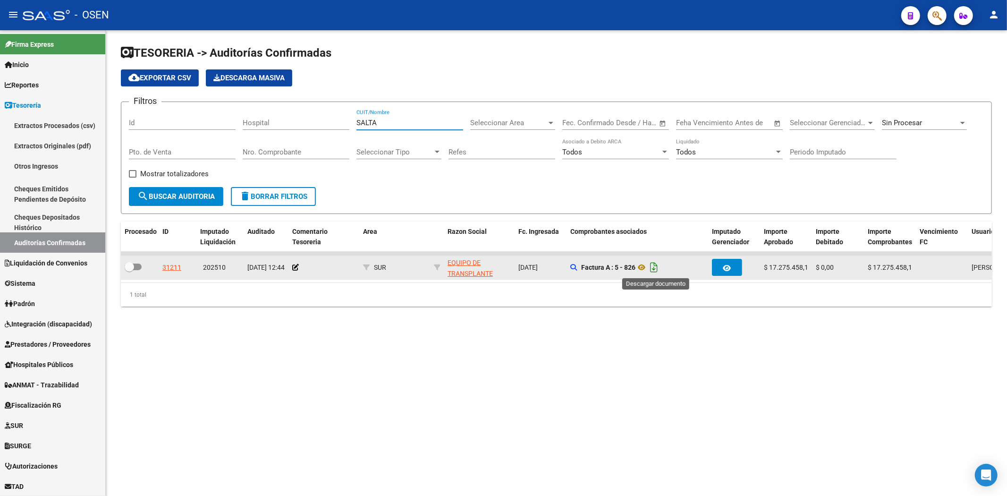
click at [655, 266] on icon "Descargar documento" at bounding box center [654, 267] width 12 height 15
drag, startPoint x: 394, startPoint y: 123, endPoint x: 234, endPoint y: 123, distance: 160.5
click at [234, 123] on div "Filtros Id Hospital SALTA CUIT/Nombre Seleccionar Area Seleccionar Area Fecha i…" at bounding box center [556, 147] width 855 height 77
drag, startPoint x: 282, startPoint y: 145, endPoint x: 282, endPoint y: 151, distance: 6.6
click at [282, 146] on div "Nro. Comprobante" at bounding box center [296, 149] width 107 height 20
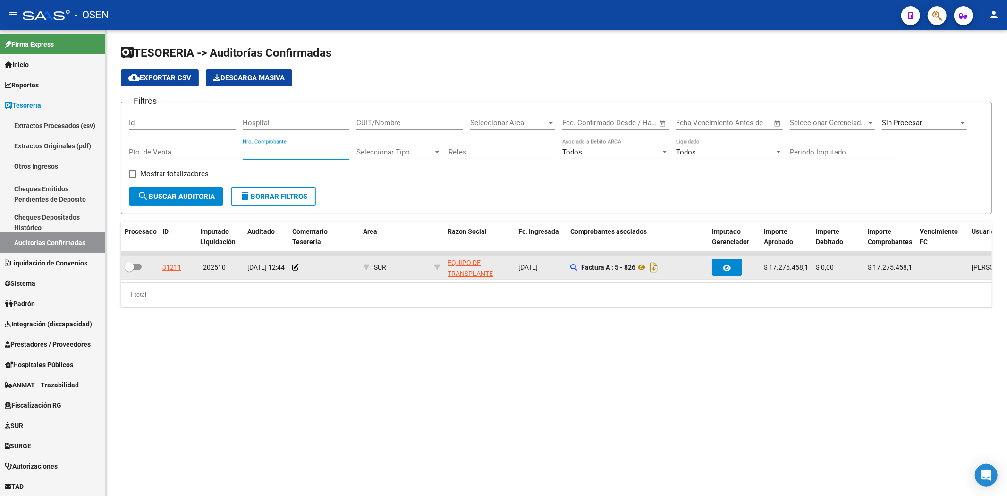
click at [282, 152] on input "Nro. Comprobante" at bounding box center [296, 152] width 107 height 8
type input "7031"
click at [294, 266] on icon at bounding box center [295, 267] width 7 height 7
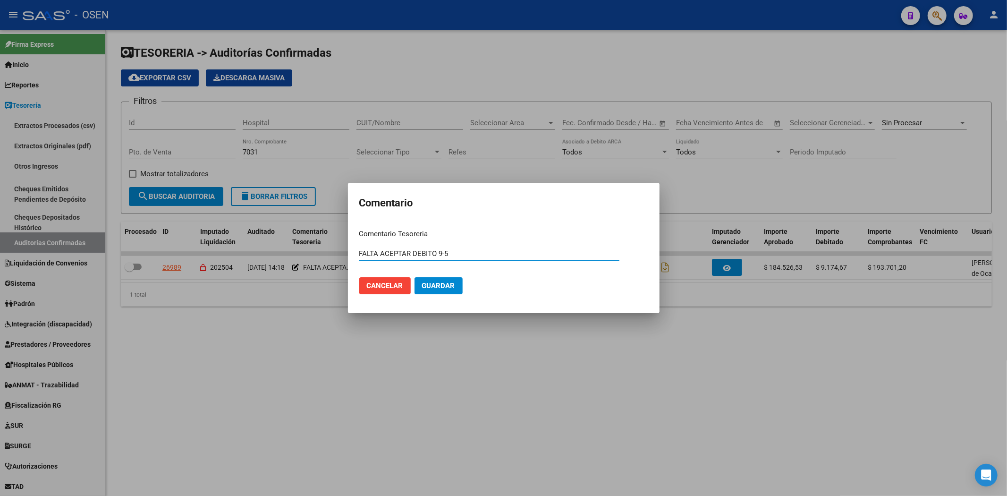
drag, startPoint x: 411, startPoint y: 251, endPoint x: 294, endPoint y: 252, distance: 117.1
click at [294, 252] on div "Comentario Comentario Tesoreria FALTA ACEPTAR DEBITO 9-5 Ingresar el comentario…" at bounding box center [503, 248] width 1007 height 496
click at [383, 255] on input "DEBITO 9-5" at bounding box center [489, 253] width 260 height 8
type input "DEBITO ACEPTADO NC 7981 / 9-5"
click at [414, 277] on button "Guardar" at bounding box center [438, 285] width 48 height 17
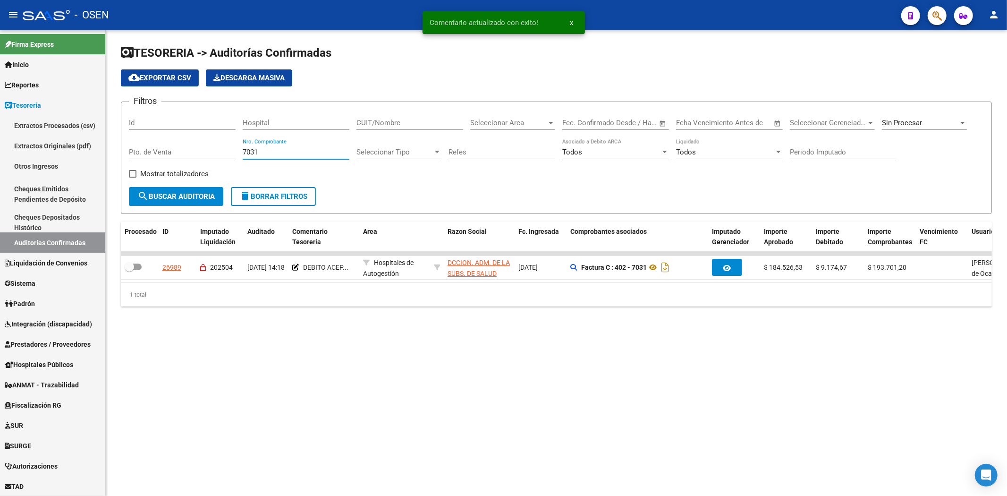
drag, startPoint x: 282, startPoint y: 153, endPoint x: 190, endPoint y: 153, distance: 92.5
click at [197, 154] on div "Filtros Id Hospital CUIT/Nombre Seleccionar Area Seleccionar Area Fecha inicio …" at bounding box center [556, 147] width 855 height 77
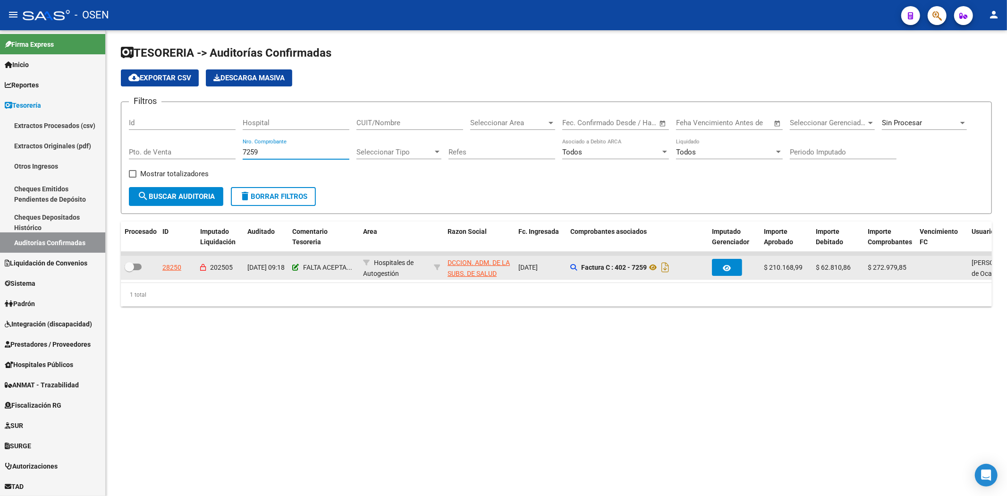
type input "7259"
click at [292, 267] on icon at bounding box center [295, 267] width 7 height 7
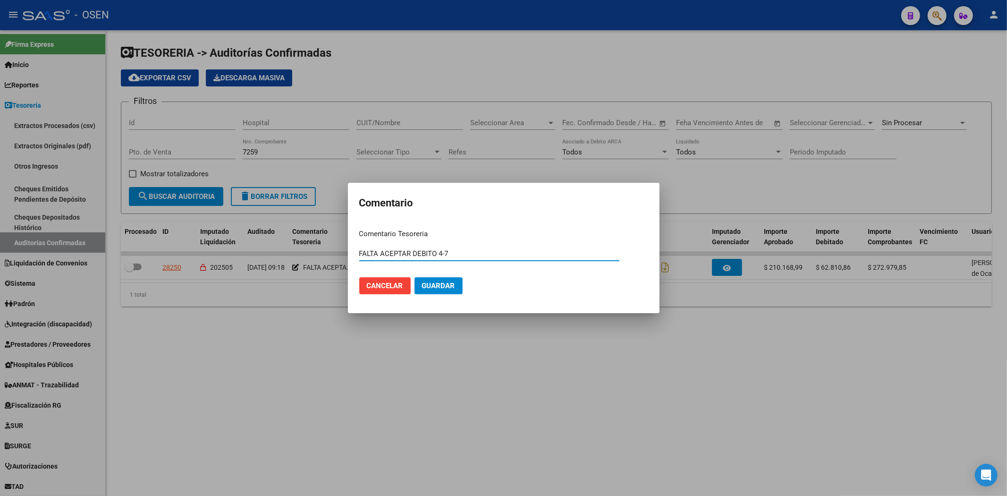
drag, startPoint x: 435, startPoint y: 254, endPoint x: 267, endPoint y: 233, distance: 169.3
click at [269, 241] on div "Comentario Comentario Tesoreria FALTA ACEPTAR DEBITO 4-7 Ingresar el comentario…" at bounding box center [503, 248] width 1007 height 496
drag, startPoint x: 448, startPoint y: 252, endPoint x: 191, endPoint y: 233, distance: 257.9
click at [181, 233] on div "Comentario Comentario Tesoreria DEBITO ACEPTADO NC 8004 / 4-7 Ingresar el comen…" at bounding box center [503, 248] width 1007 height 496
type input "DEBITO ACEPTADO NC 8004 / 4-7"
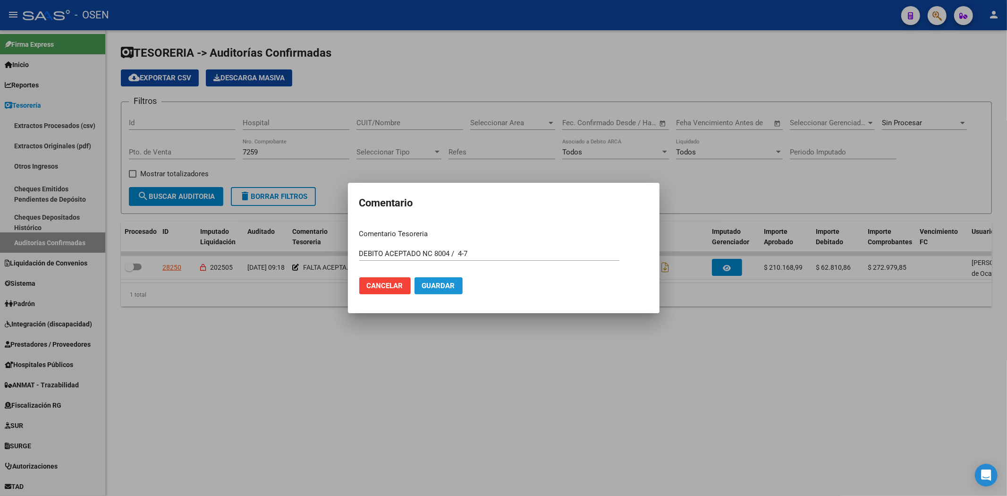
click at [446, 282] on span "Guardar" at bounding box center [438, 285] width 33 height 8
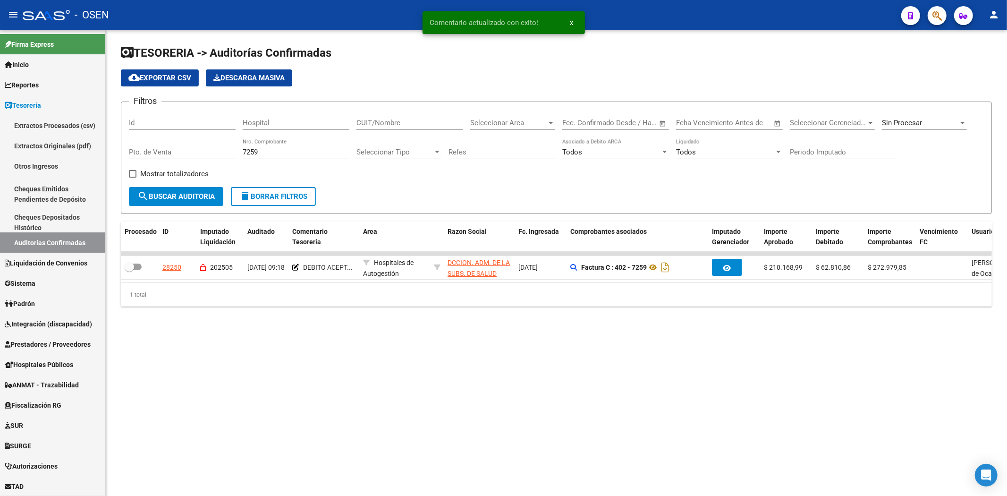
drag, startPoint x: 275, startPoint y: 151, endPoint x: 131, endPoint y: 135, distance: 144.8
click at [135, 138] on div "Filtros Id Hospital CUIT/Nombre Seleccionar Area Seleccionar Area Fecha inicio …" at bounding box center [556, 147] width 855 height 77
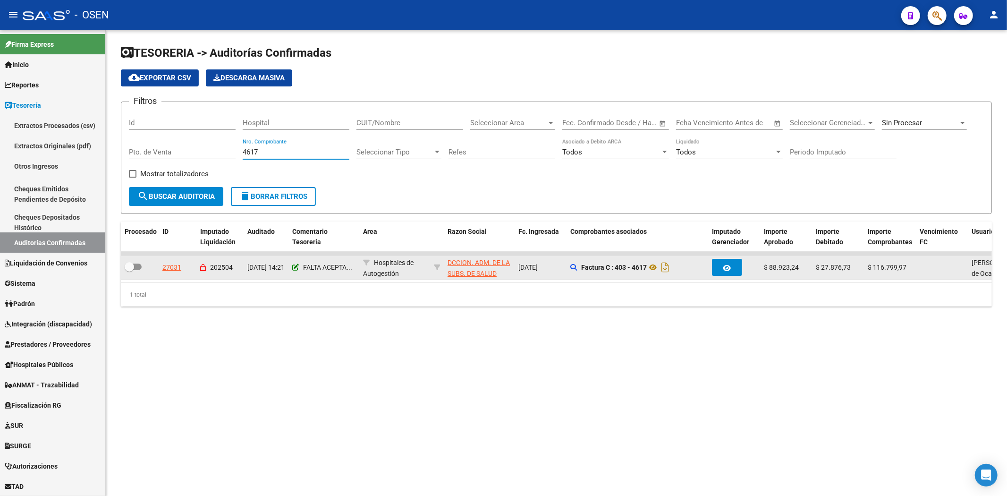
type input "4617"
click at [298, 266] on icon at bounding box center [295, 267] width 7 height 7
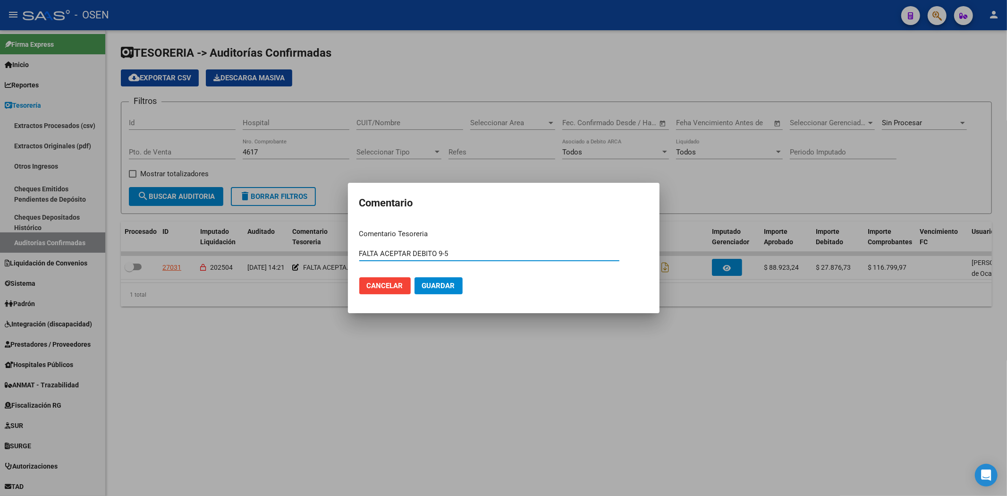
drag, startPoint x: 437, startPoint y: 250, endPoint x: 192, endPoint y: 245, distance: 244.5
click at [192, 245] on div "Comentario Comentario Tesoreria FALTA ACEPTAR DEBITO 9-5 Ingresar el comentario…" at bounding box center [503, 248] width 1007 height 496
paste input "DEBITO ACEPTADO NC 8004"
type input "DEBITO ACEPTADO NC 7980 / 9-5"
click at [414, 277] on button "Guardar" at bounding box center [438, 285] width 48 height 17
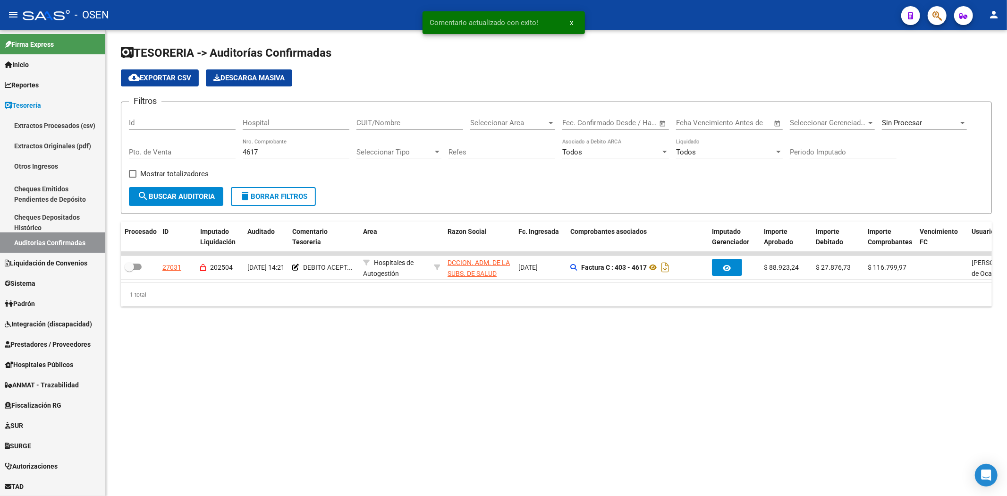
click at [260, 148] on div "4617 Nro. Comprobante" at bounding box center [296, 149] width 107 height 20
drag, startPoint x: 265, startPoint y: 154, endPoint x: 146, endPoint y: 141, distance: 119.7
click at [171, 141] on div "Filtros Id Hospital CUIT/Nombre Seleccionar Area Seleccionar Area Fecha inicio …" at bounding box center [556, 147] width 855 height 77
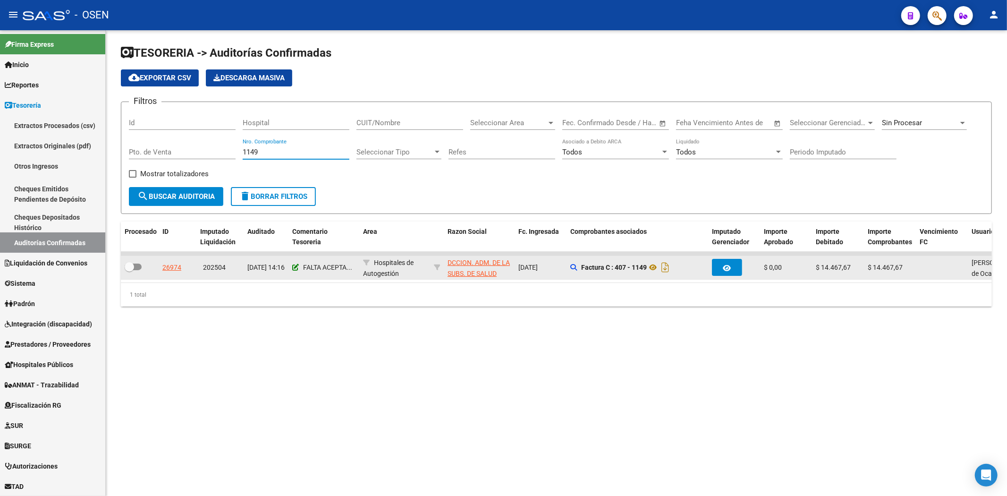
type input "1149"
click at [295, 268] on icon at bounding box center [295, 267] width 7 height 7
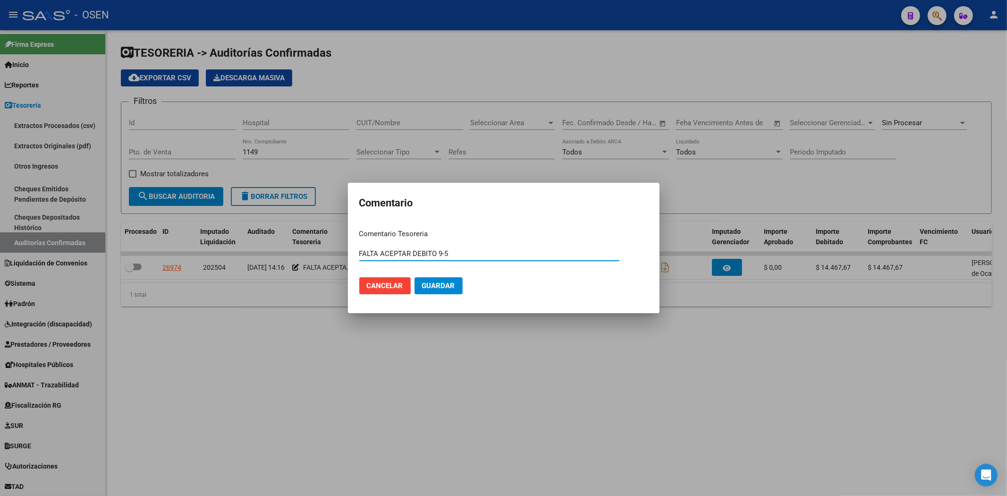
drag, startPoint x: 437, startPoint y: 252, endPoint x: 251, endPoint y: 246, distance: 186.5
click at [251, 246] on div "Comentario Comentario Tesoreria FALTA ACEPTAR DEBITO 9-5 Ingresar el comentario…" at bounding box center [503, 248] width 1007 height 496
paste input "DEBITO ACEPTADO NC 8004"
type input "DEBITO ACEPTADO NC 7994 / 9-5"
click at [414, 277] on button "Guardar" at bounding box center [438, 285] width 48 height 17
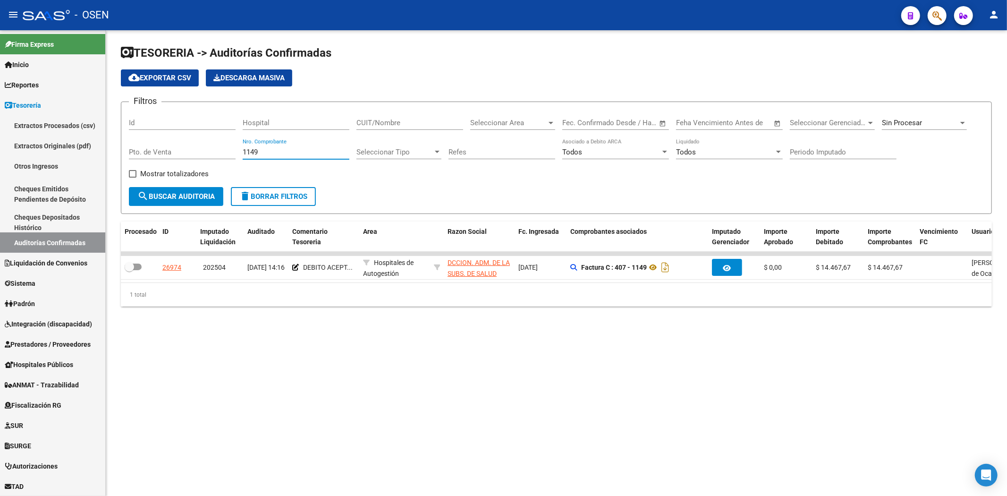
drag, startPoint x: 292, startPoint y: 150, endPoint x: 156, endPoint y: 152, distance: 135.5
click at [157, 152] on div "Filtros Id Hospital CUIT/Nombre Seleccionar Area Seleccionar Area Fecha inicio …" at bounding box center [556, 147] width 855 height 77
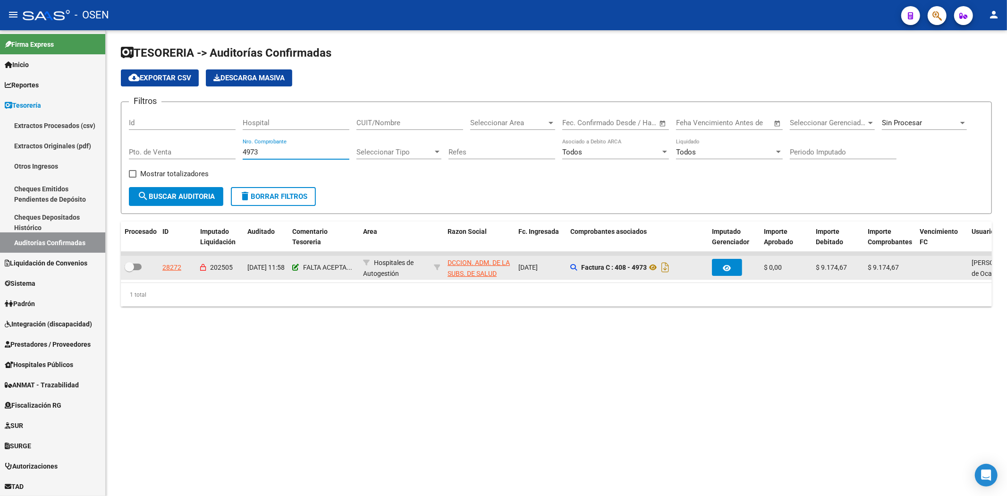
type input "4973"
click at [295, 266] on icon at bounding box center [295, 267] width 7 height 7
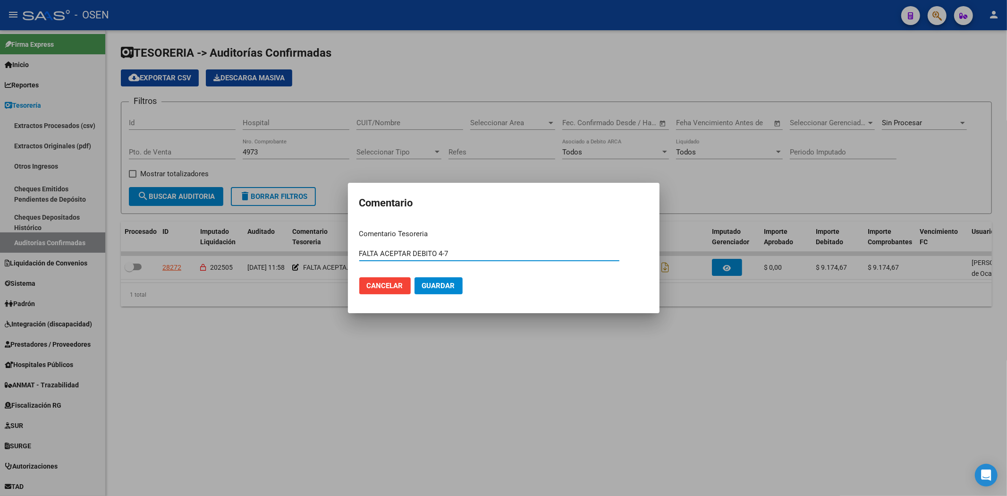
drag, startPoint x: 435, startPoint y: 252, endPoint x: 234, endPoint y: 247, distance: 201.1
click at [257, 252] on div "Comentario Comentario Tesoreria FALTA ACEPTAR DEBITO 4-7 Ingresar el comentario…" at bounding box center [503, 248] width 1007 height 496
paste input "DEBITO ACEPTADO NC 8004"
type input "DEBITO ACEPTADO NC 8006 / 4-7"
click at [414, 277] on button "Guardar" at bounding box center [438, 285] width 48 height 17
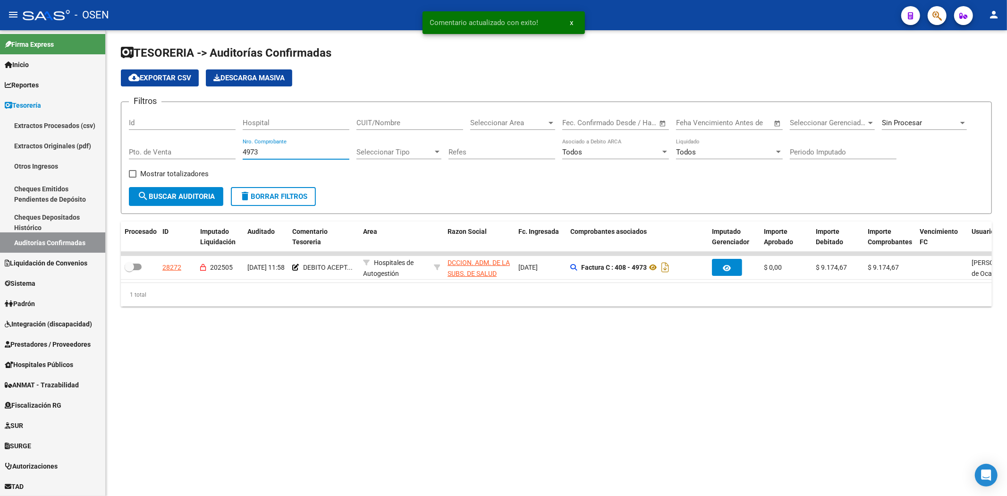
drag, startPoint x: 278, startPoint y: 153, endPoint x: 120, endPoint y: 150, distance: 157.7
click at [120, 150] on div "TESORERIA -> Auditorías Confirmadas cloud_download Exportar CSV Descarga Masiva…" at bounding box center [556, 183] width 901 height 306
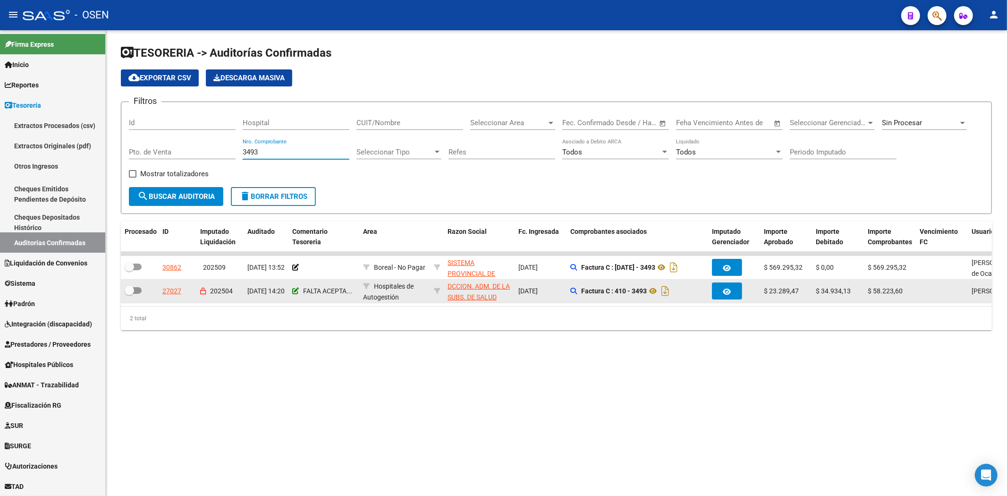
type input "3493"
click at [294, 290] on icon at bounding box center [295, 290] width 7 height 7
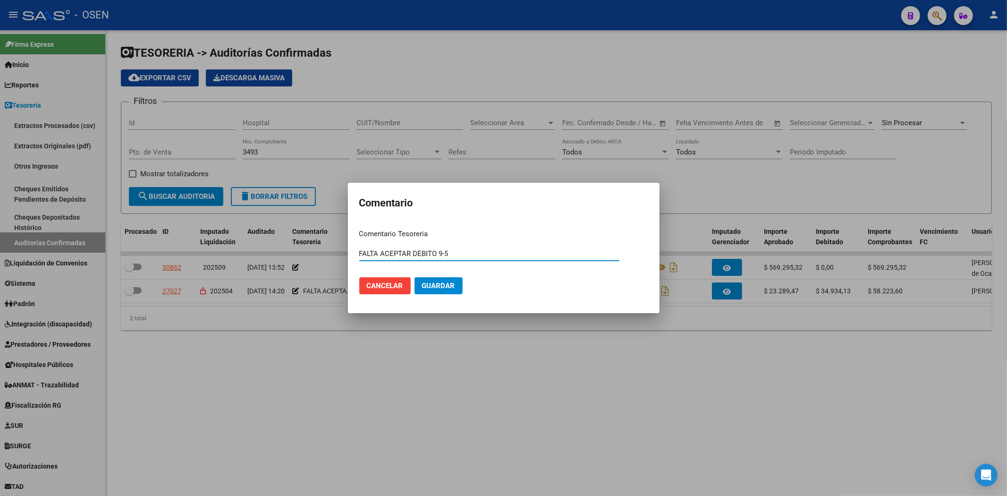
drag, startPoint x: 437, startPoint y: 251, endPoint x: 224, endPoint y: 248, distance: 213.3
click at [224, 248] on div "Comentario Comentario Tesoreria FALTA ACEPTAR DEBITO 9-5 Ingresar el comentario…" at bounding box center [503, 248] width 1007 height 496
paste input "DEBITO ACEPTADO NC 8004"
type input "DEBITO ACEPTADO NC 7992 / 9-5"
click at [414, 277] on button "Guardar" at bounding box center [438, 285] width 48 height 17
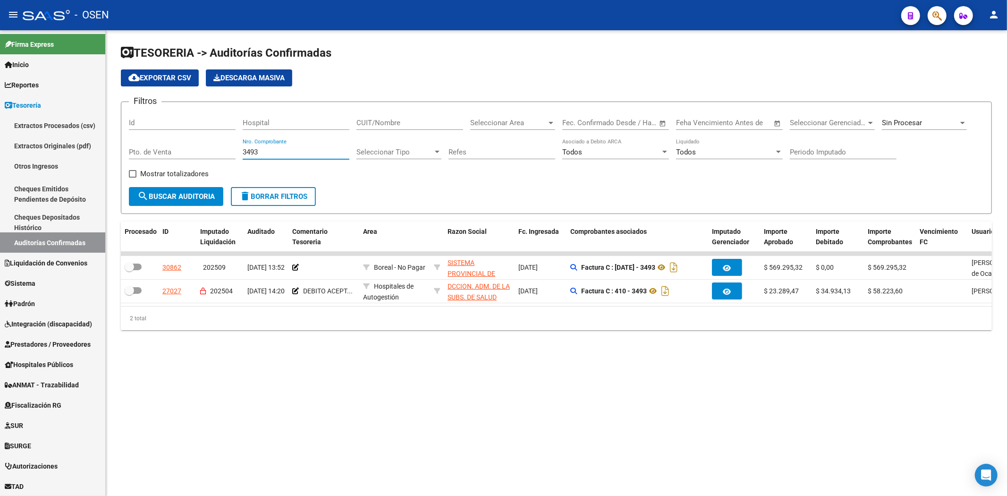
drag, startPoint x: 280, startPoint y: 154, endPoint x: 192, endPoint y: 150, distance: 88.4
click at [206, 150] on div "Filtros Id Hospital CUIT/Nombre Seleccionar Area Seleccionar Area Fecha inicio …" at bounding box center [556, 147] width 855 height 77
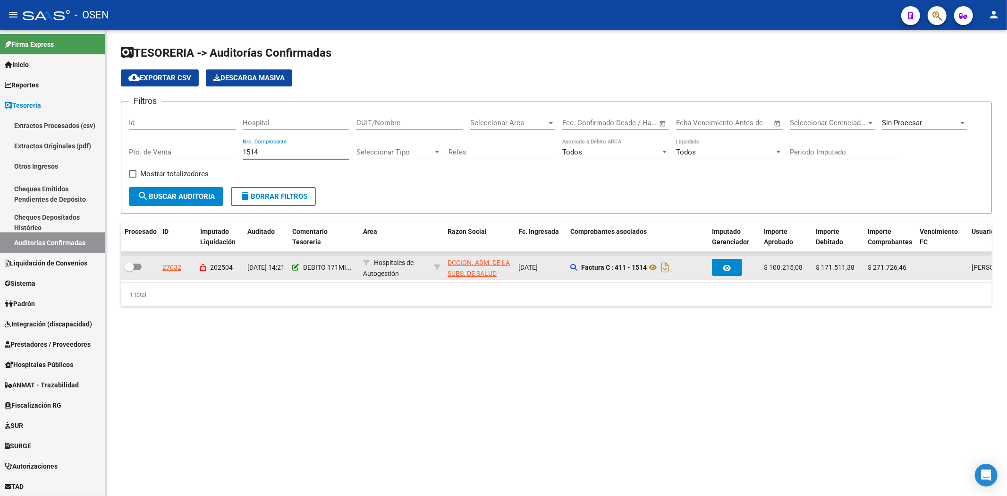
type input "1514"
click at [293, 268] on icon at bounding box center [295, 267] width 7 height 7
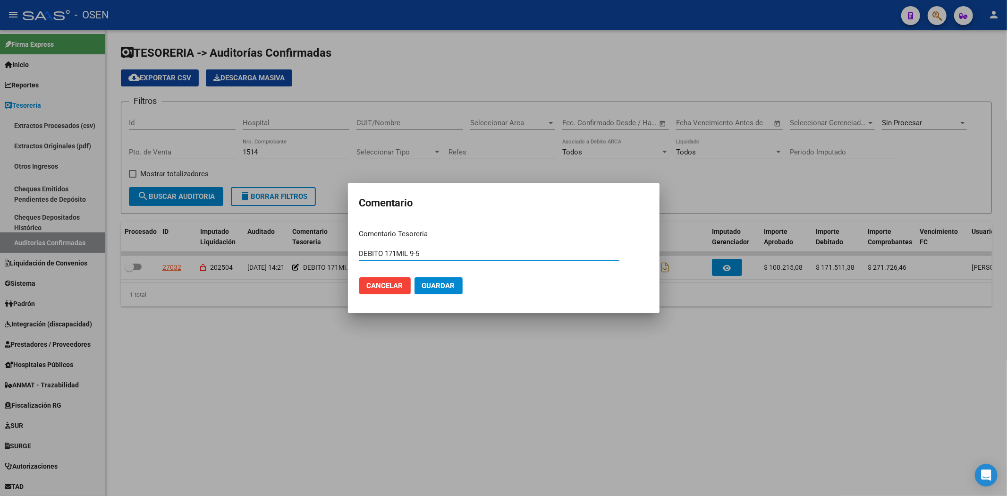
drag, startPoint x: 408, startPoint y: 251, endPoint x: 298, endPoint y: 251, distance: 110.0
click at [298, 251] on div "Comentario Comentario Tesoreria DEBITO 171MIL 9-5 Ingresar el comentario Cancel…" at bounding box center [503, 248] width 1007 height 496
type input "DEBITO ACEPTADO NC 7991 / 9-5"
click at [414, 277] on button "Guardar" at bounding box center [438, 285] width 48 height 17
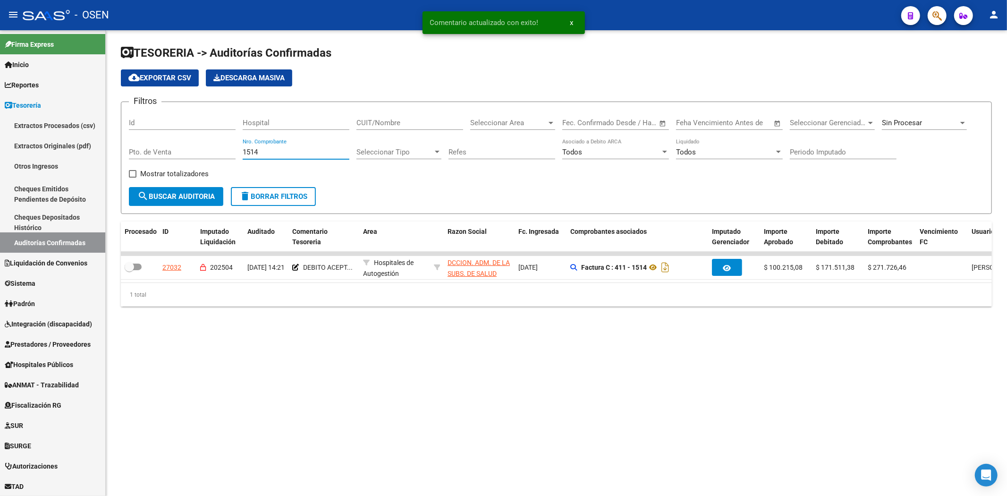
drag, startPoint x: 268, startPoint y: 149, endPoint x: 154, endPoint y: 143, distance: 113.9
click at [166, 147] on div "Filtros Id Hospital CUIT/Nombre Seleccionar Area Seleccionar Area Fecha inicio …" at bounding box center [556, 147] width 855 height 77
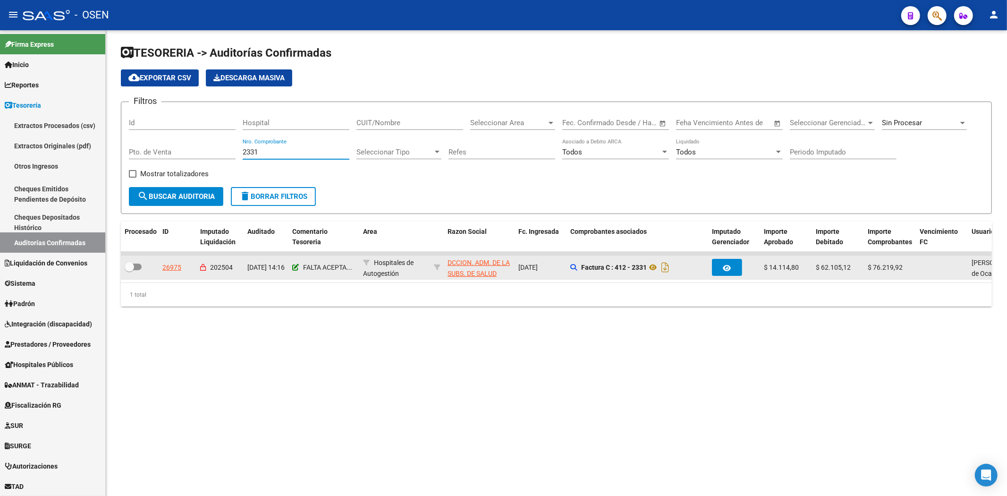
type input "2331"
click at [296, 266] on icon at bounding box center [295, 267] width 7 height 7
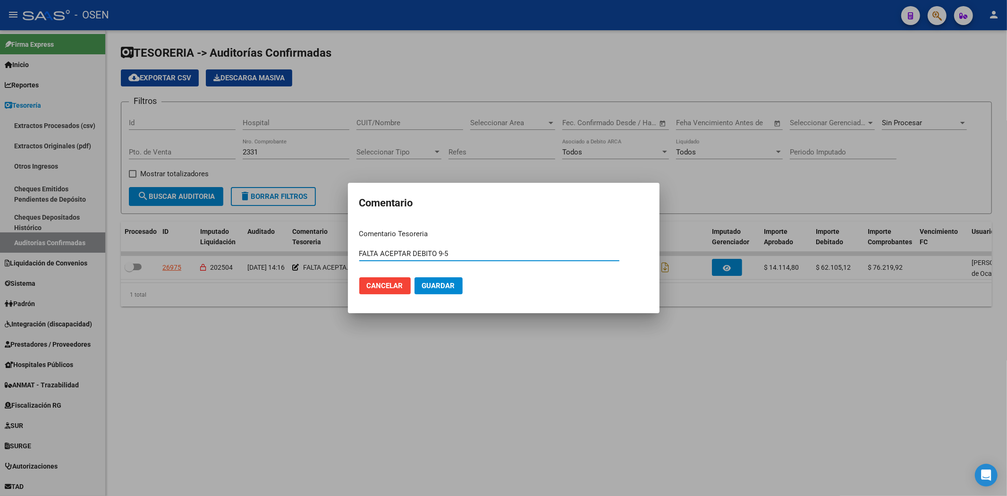
drag, startPoint x: 435, startPoint y: 252, endPoint x: 161, endPoint y: 215, distance: 276.7
click at [150, 215] on div "Comentario Comentario Tesoreria FALTA ACEPTAR DEBITO 9-5 Ingresar el comentario…" at bounding box center [503, 248] width 1007 height 496
paste input "DEBITO ACEPTADO NC 8004"
type input "DEBITO ACEPTADO NC 7986 / 9-5"
click at [414, 277] on button "Guardar" at bounding box center [438, 285] width 48 height 17
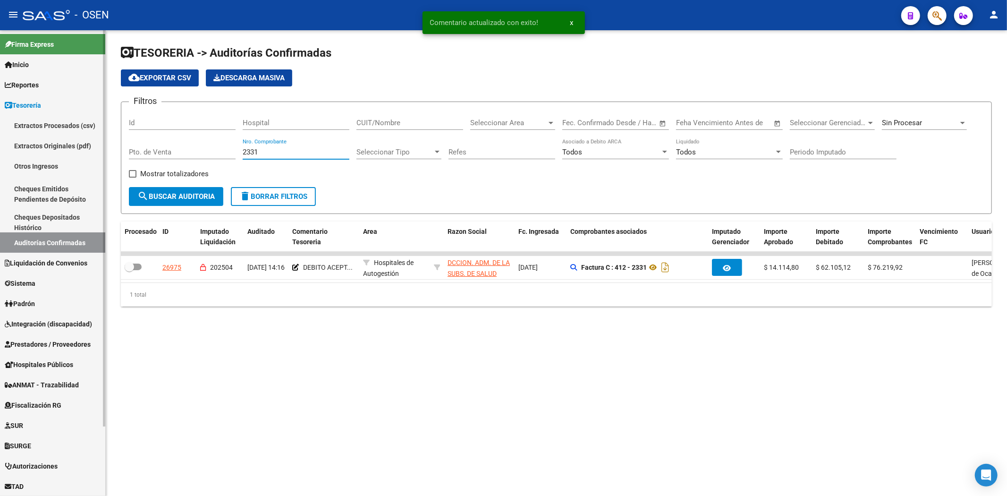
drag, startPoint x: 281, startPoint y: 154, endPoint x: 2, endPoint y: 114, distance: 282.3
click at [117, 147] on div "TESORERIA -> Auditorías Confirmadas cloud_download Exportar CSV Descarga Masiva…" at bounding box center [556, 183] width 901 height 306
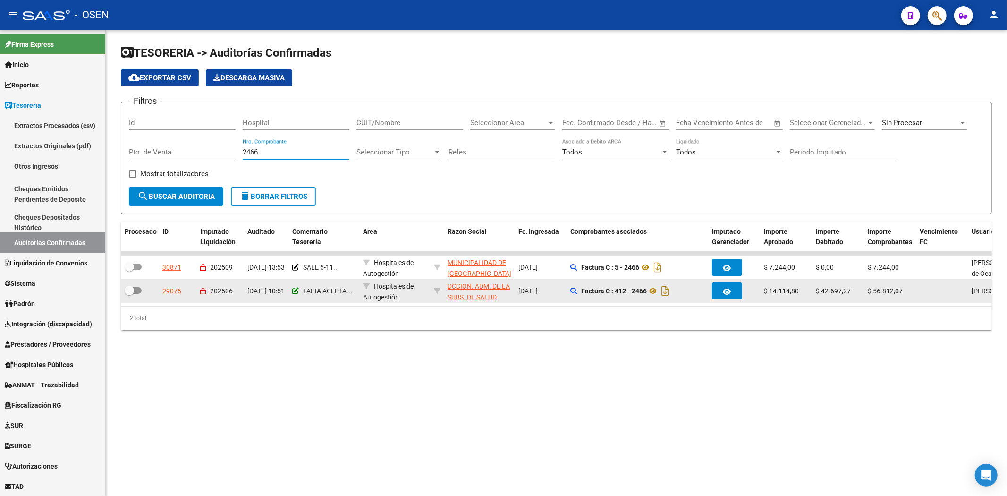
type input "2466"
click at [295, 288] on icon at bounding box center [295, 290] width 7 height 7
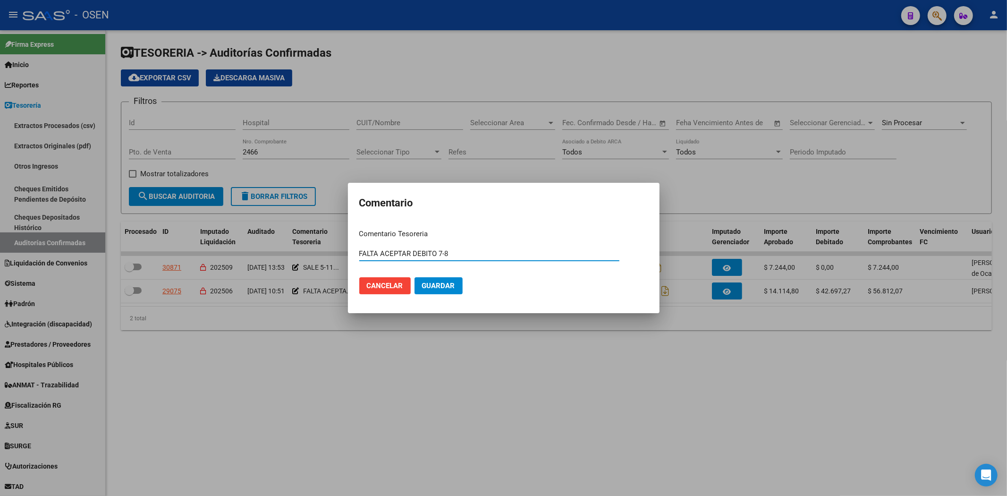
drag, startPoint x: 435, startPoint y: 252, endPoint x: 326, endPoint y: 247, distance: 109.1
click at [331, 249] on div "Comentario Comentario Tesoreria FALTA ACEPTAR DEBITO 7-8 Ingresar el comentario…" at bounding box center [503, 248] width 1007 height 496
paste input "DEBITO ACEPTADO NC 8004"
type input "DEBITO ACEPTADO NC 7996 / 7-8"
click at [414, 277] on button "Guardar" at bounding box center [438, 285] width 48 height 17
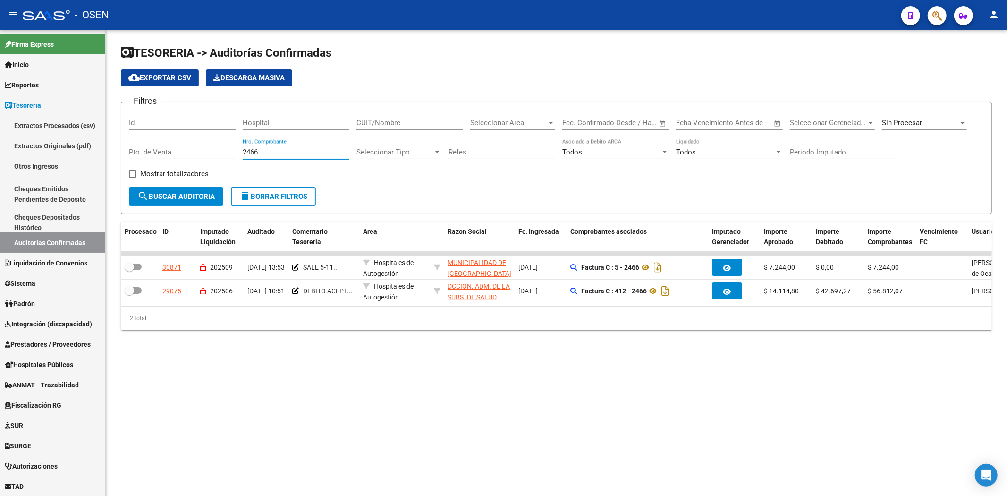
drag, startPoint x: 276, startPoint y: 148, endPoint x: 131, endPoint y: 148, distance: 144.9
click at [131, 148] on div "Filtros Id Hospital CUIT/Nombre Seleccionar Area Seleccionar Area Fecha inicio …" at bounding box center [556, 147] width 855 height 77
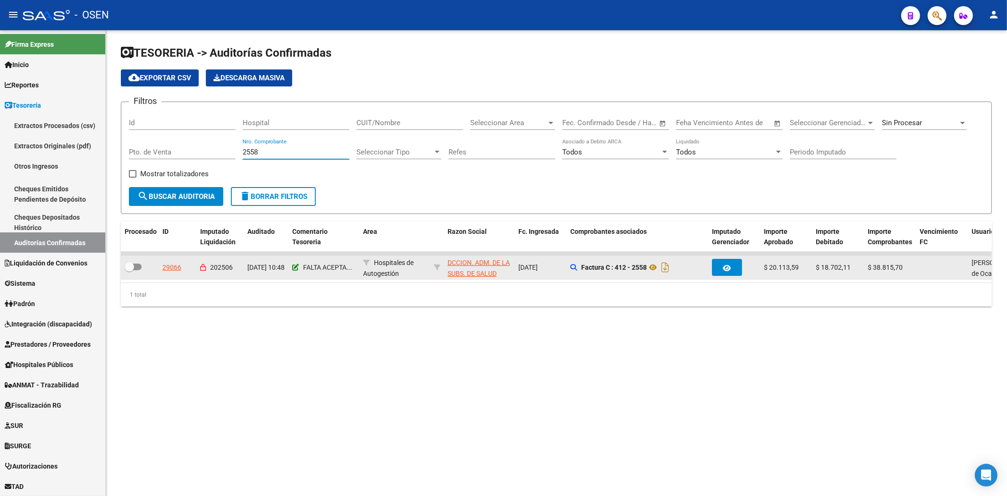
type input "2558"
click at [295, 265] on icon at bounding box center [295, 267] width 7 height 7
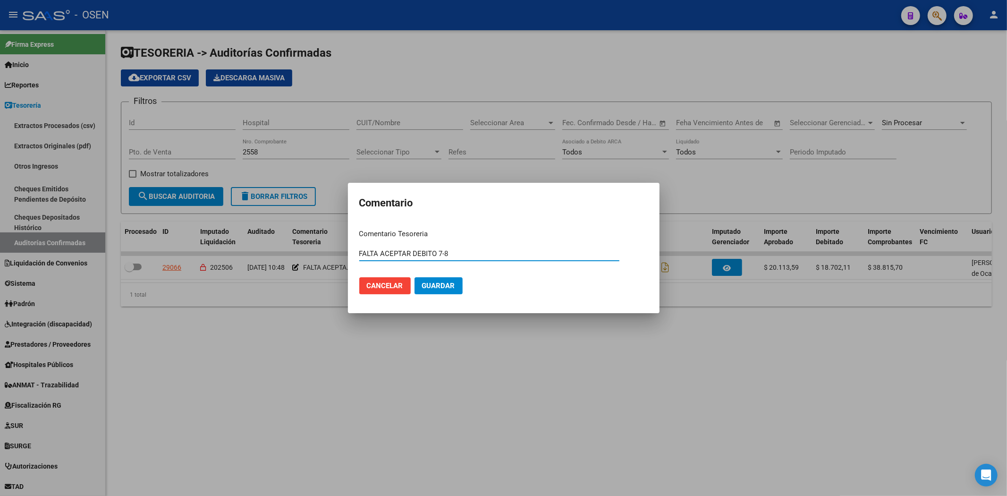
drag, startPoint x: 437, startPoint y: 251, endPoint x: 166, endPoint y: 229, distance: 271.8
click at [163, 228] on div "Comentario Comentario Tesoreria FALTA ACEPTAR DEBITO 7-8 Ingresar el comentario…" at bounding box center [503, 248] width 1007 height 496
paste input "DEBITO ACEPTADO NC 8004"
type input "DEBITO ACEPTADO NC 7998 / 7-8"
click at [414, 277] on button "Guardar" at bounding box center [438, 285] width 48 height 17
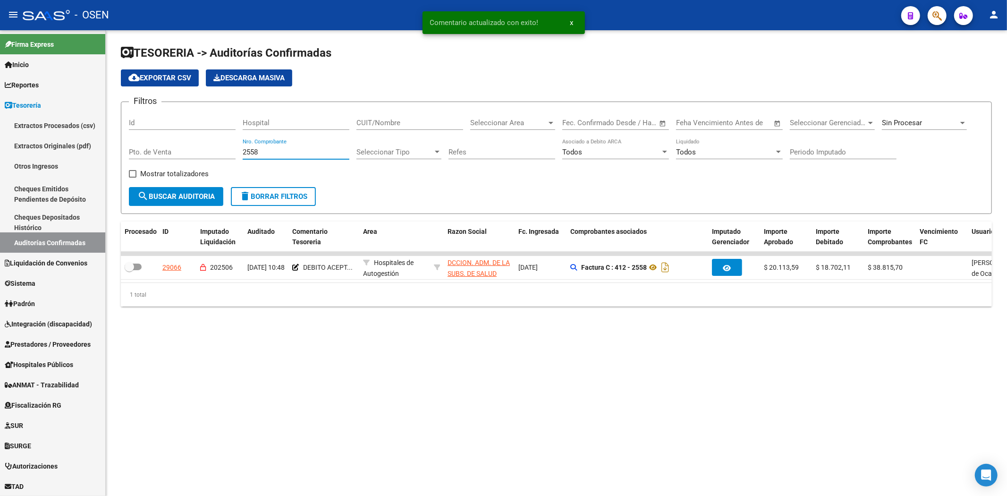
drag, startPoint x: 263, startPoint y: 154, endPoint x: 192, endPoint y: 149, distance: 71.5
click at [189, 149] on div "Filtros Id Hospital CUIT/Nombre Seleccionar Area Seleccionar Area Fecha inicio …" at bounding box center [556, 147] width 855 height 77
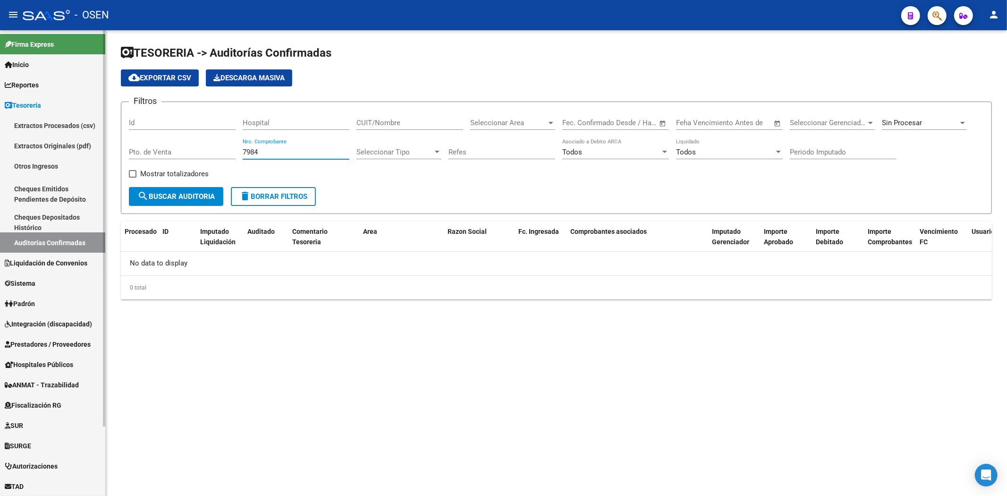
drag, startPoint x: 265, startPoint y: 152, endPoint x: 60, endPoint y: 152, distance: 204.4
click at [60, 152] on mat-sidenav-container "Firma Express Inicio Calendario SSS Instructivos Contacto OS Reportes Tablero d…" at bounding box center [503, 262] width 1007 height 465
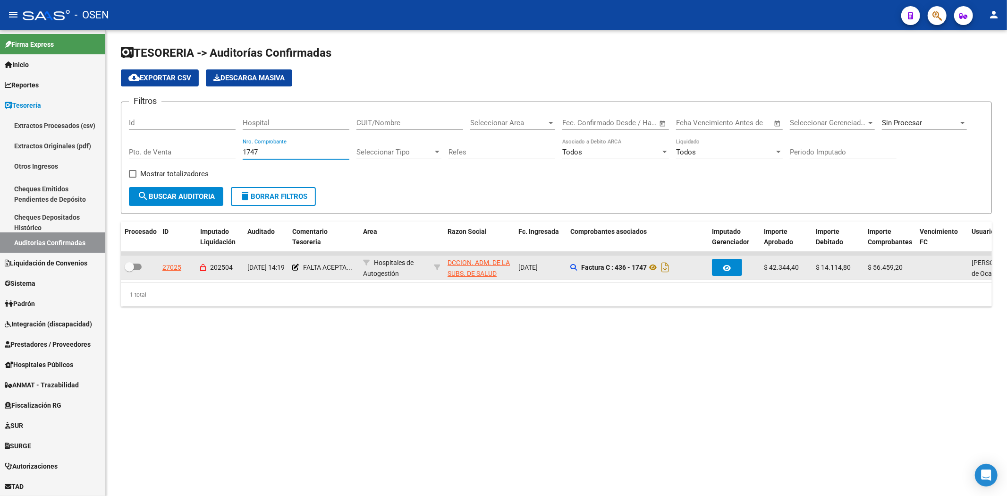
type input "1747"
click at [298, 266] on div "FALTA ACEPTA..." at bounding box center [323, 267] width 63 height 11
click at [291, 269] on datatable-body-cell "FALTA ACEPTA..." at bounding box center [323, 267] width 71 height 23
click at [295, 263] on app-comentario-tesoreria at bounding box center [295, 267] width 7 height 8
click at [294, 269] on icon at bounding box center [295, 267] width 7 height 7
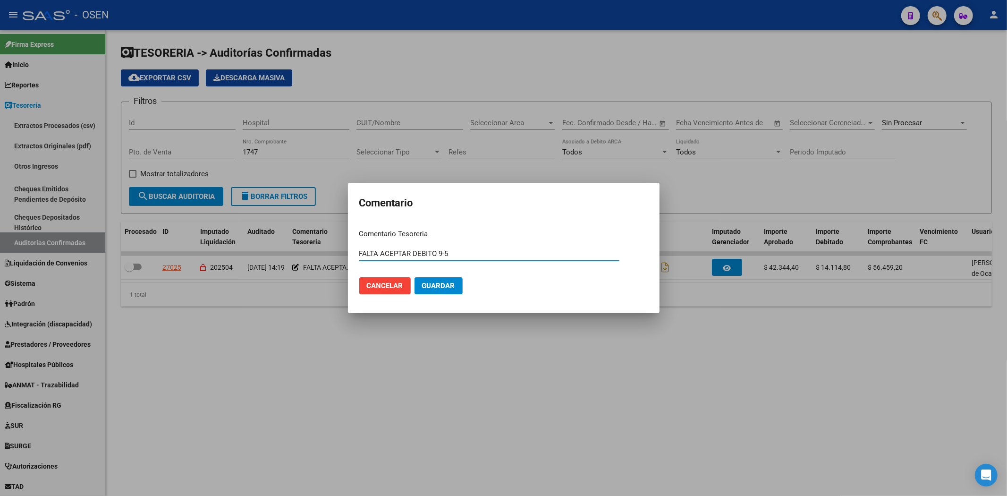
drag, startPoint x: 436, startPoint y: 251, endPoint x: 195, endPoint y: 235, distance: 241.3
click at [195, 235] on div "Comentario Comentario Tesoreria FALTA ACEPTAR DEBITO 9-5 Ingresar el comentario…" at bounding box center [503, 248] width 1007 height 496
paste input "DEBITO ACEPTADO NC 8004"
type input "DEBITO ACEPTADO NC 7984 / 9-5"
click at [414, 277] on button "Guardar" at bounding box center [438, 285] width 48 height 17
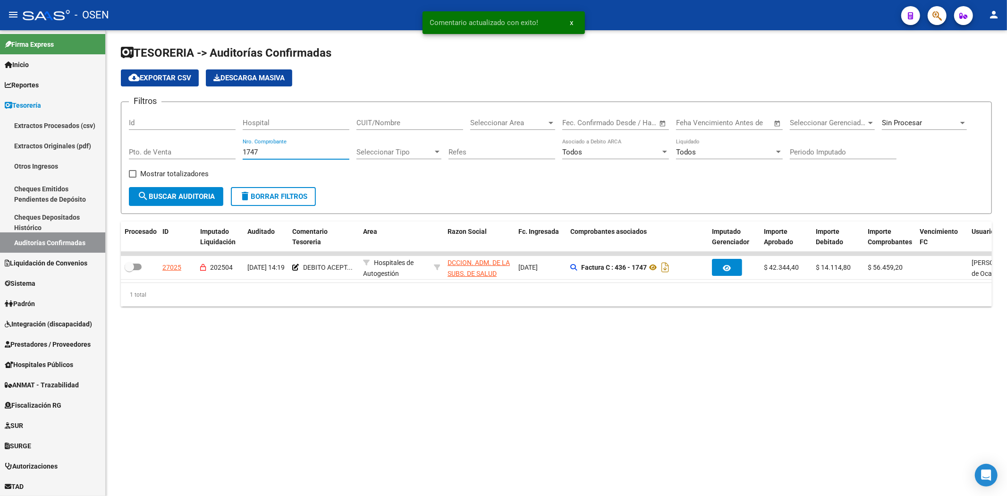
drag, startPoint x: 278, startPoint y: 150, endPoint x: 153, endPoint y: 152, distance: 125.6
click at [153, 151] on div "Filtros Id Hospital CUIT/Nombre Seleccionar Area Seleccionar Area Fecha inicio …" at bounding box center [556, 147] width 855 height 77
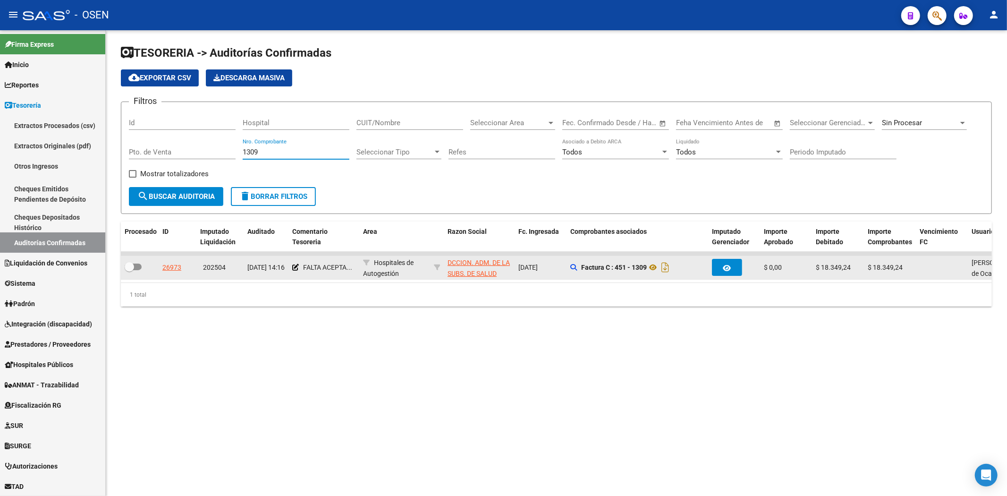
type input "1309"
click at [299, 267] on div "FALTA ACEPTA..." at bounding box center [323, 267] width 63 height 11
click at [297, 267] on icon at bounding box center [295, 267] width 7 height 7
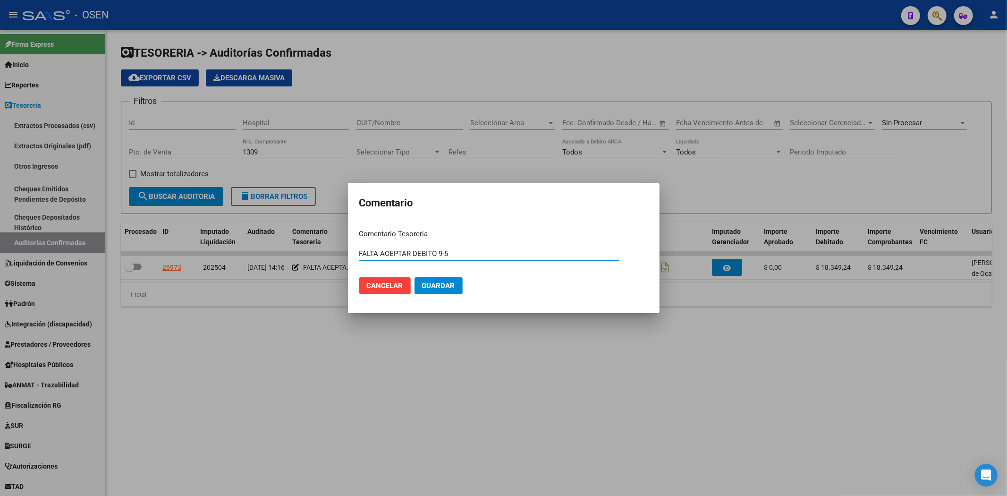
drag, startPoint x: 437, startPoint y: 251, endPoint x: 270, endPoint y: 251, distance: 166.1
click at [270, 251] on div "Comentario Comentario Tesoreria FALTA ACEPTAR DEBITO 9-5 Ingresar el comentario…" at bounding box center [503, 248] width 1007 height 496
paste input "DEBITO ACEPTADO NC 8004"
type input "DEBITO ACEPTADO NC 7982 9-5"
click at [414, 277] on button "Guardar" at bounding box center [438, 285] width 48 height 17
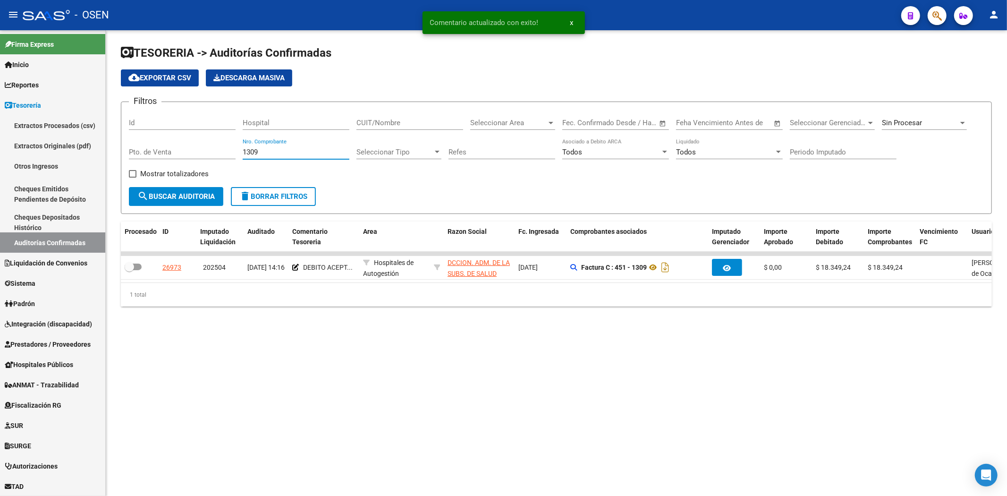
drag, startPoint x: 265, startPoint y: 149, endPoint x: 160, endPoint y: 145, distance: 105.8
click at [176, 145] on div "Filtros Id Hospital CUIT/Nombre Seleccionar Area Seleccionar Area Fecha inicio …" at bounding box center [556, 147] width 855 height 77
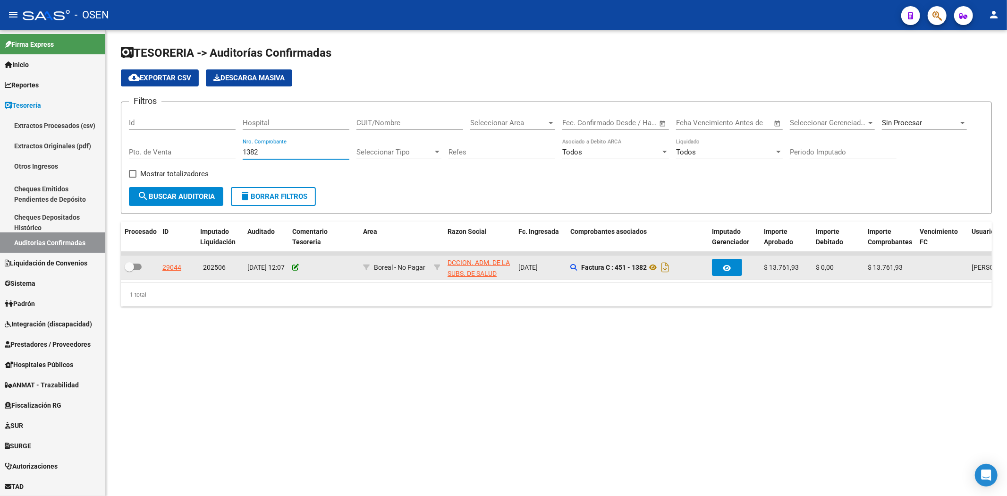
type input "1382"
click at [294, 268] on icon at bounding box center [295, 267] width 7 height 7
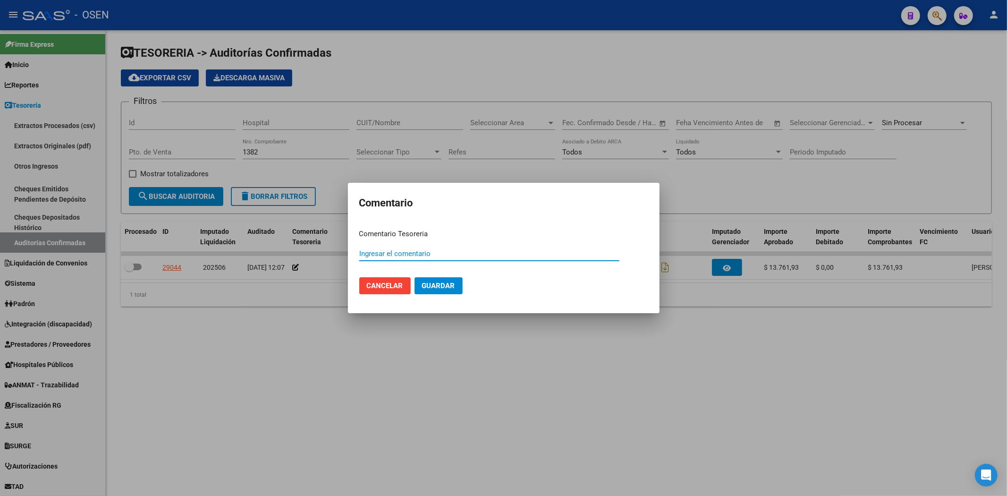
paste input "DEBITO ACEPTADO NC 8004"
drag, startPoint x: 436, startPoint y: 252, endPoint x: 404, endPoint y: 250, distance: 31.7
click at [479, 258] on div "DEBITO ACEPTADO NC 8004 Ingresar el comentario" at bounding box center [489, 253] width 260 height 14
type input "DEBITO ACEPTADO NC 8008 $ 13761.93"
click at [414, 277] on button "Guardar" at bounding box center [438, 285] width 48 height 17
